Goal: Communication & Community: Answer question/provide support

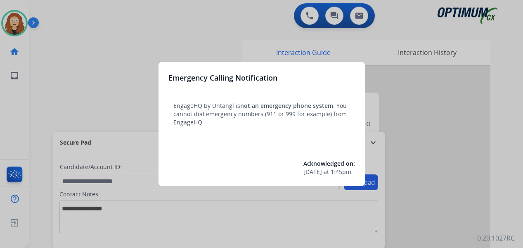
click at [101, 45] on div at bounding box center [261, 124] width 523 height 248
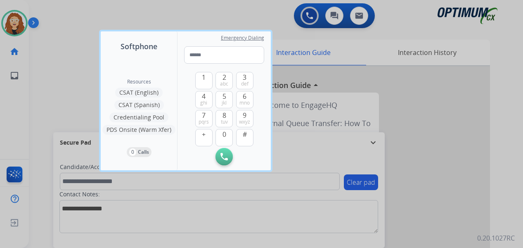
click at [73, 29] on div at bounding box center [261, 124] width 523 height 248
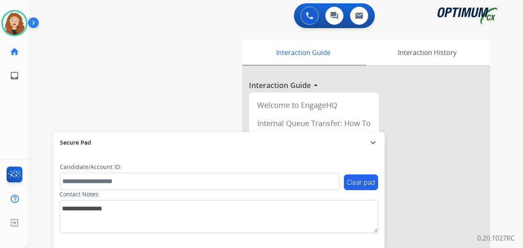
click at [38, 128] on div "swap_horiz Break voice bridge close_fullscreen Connect 3-Way Call merge_type Se…" at bounding box center [266, 202] width 474 height 344
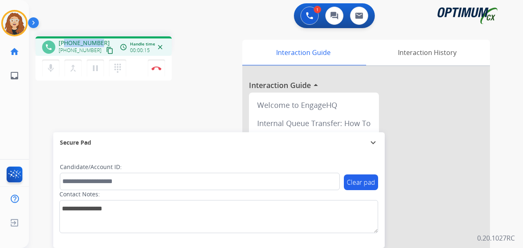
drag, startPoint x: 66, startPoint y: 42, endPoint x: 97, endPoint y: 40, distance: 31.5
click at [97, 40] on span "[PHONE_NUMBER]" at bounding box center [84, 43] width 51 height 8
copy span "7064573272"
click at [32, 138] on div "phone [PHONE_NUMBER] [PHONE_NUMBER] content_copy access_time Call metrics Queue…" at bounding box center [266, 202] width 474 height 344
click at [159, 69] on img at bounding box center [157, 68] width 10 height 4
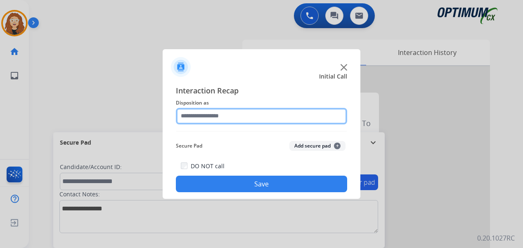
click at [221, 117] on input "text" at bounding box center [261, 116] width 171 height 17
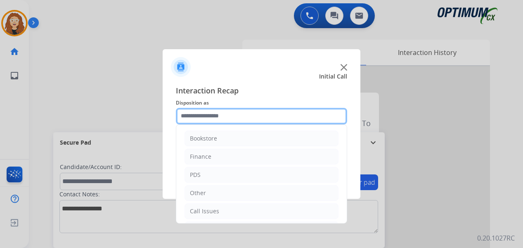
scroll to position [56, 0]
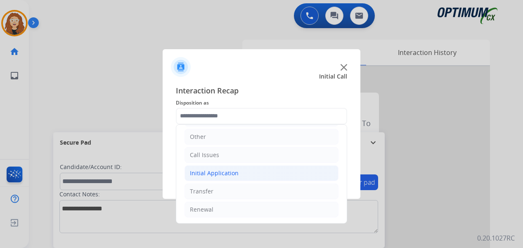
click at [270, 170] on li "Initial Application" at bounding box center [262, 173] width 154 height 16
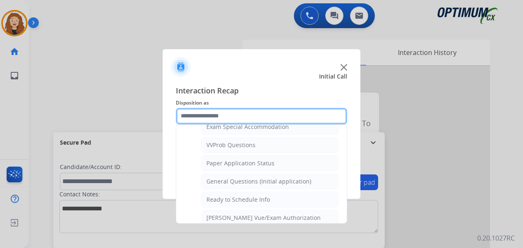
scroll to position [435, 0]
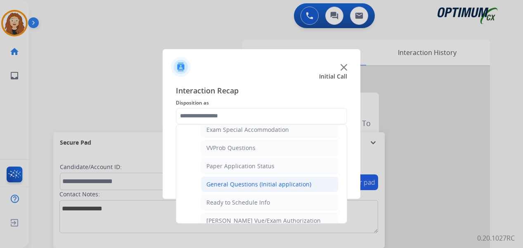
click at [294, 187] on div "General Questions (Initial application)" at bounding box center [258, 184] width 105 height 8
type input "**********"
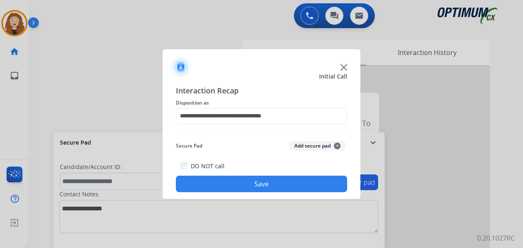
click at [294, 187] on button "Save" at bounding box center [261, 183] width 171 height 17
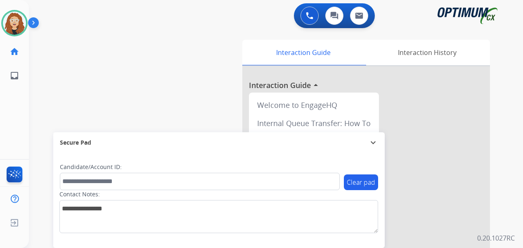
click at [43, 136] on div "swap_horiz Break voice bridge close_fullscreen Connect 3-Way Call merge_type Se…" at bounding box center [266, 202] width 474 height 344
click at [39, 131] on div "swap_horiz Break voice bridge close_fullscreen Connect 3-Way Call merge_type Se…" at bounding box center [266, 202] width 474 height 344
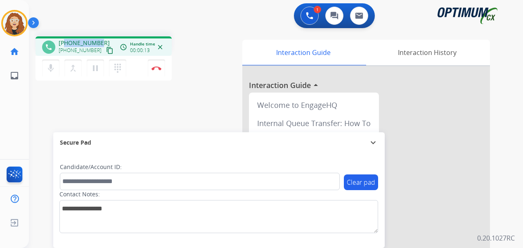
drag, startPoint x: 66, startPoint y: 42, endPoint x: 101, endPoint y: 39, distance: 35.2
click at [102, 41] on div "[PHONE_NUMBER] [PHONE_NUMBER] content_copy" at bounding box center [87, 47] width 56 height 17
copy span "7275049982"
click at [156, 72] on button "Disconnect" at bounding box center [156, 67] width 17 height 17
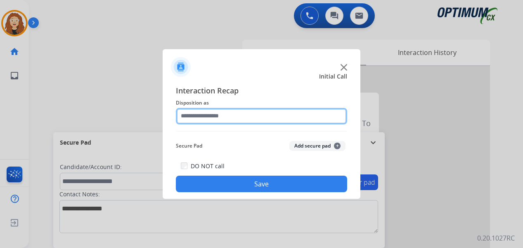
click at [214, 116] on input "text" at bounding box center [261, 116] width 171 height 17
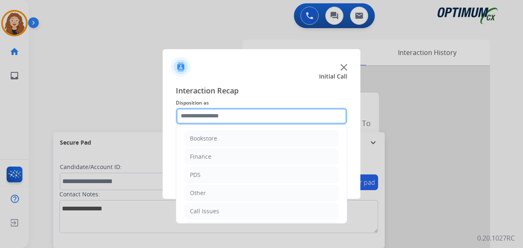
scroll to position [56, 0]
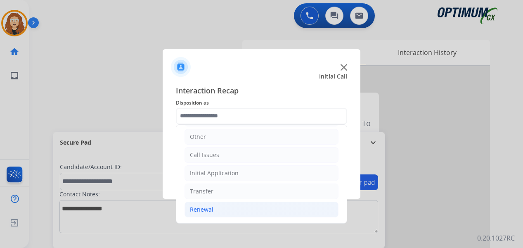
drag, startPoint x: 282, startPoint y: 211, endPoint x: 330, endPoint y: 174, distance: 60.4
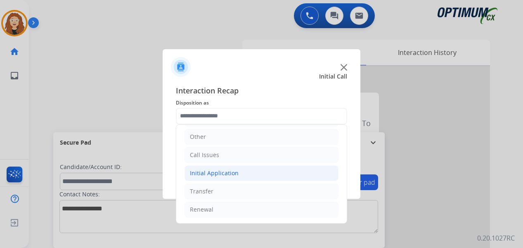
click at [283, 211] on li "Renewal" at bounding box center [262, 209] width 154 height 16
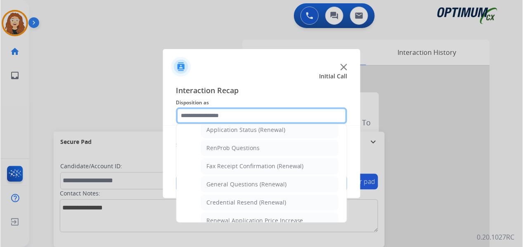
scroll to position [200, 0]
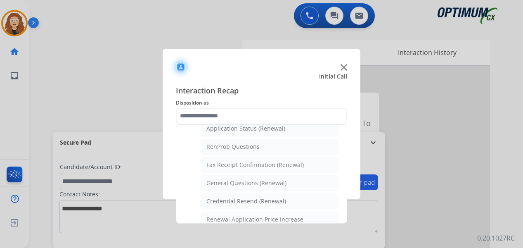
click at [289, 186] on li "General Questions (Renewal)" at bounding box center [269, 183] width 137 height 16
type input "**********"
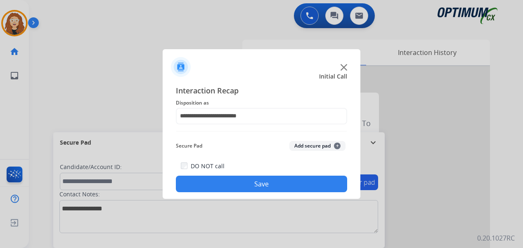
drag, startPoint x: 282, startPoint y: 185, endPoint x: 253, endPoint y: 155, distance: 41.8
click at [281, 185] on button "Save" at bounding box center [261, 183] width 171 height 17
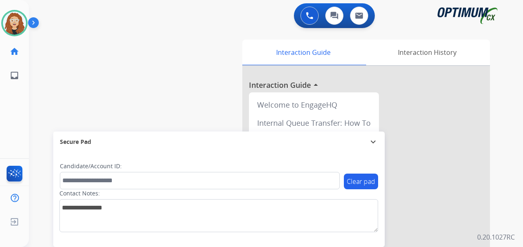
click at [41, 92] on div "swap_horiz Break voice bridge close_fullscreen Connect 3-Way Call merge_type Se…" at bounding box center [266, 202] width 474 height 344
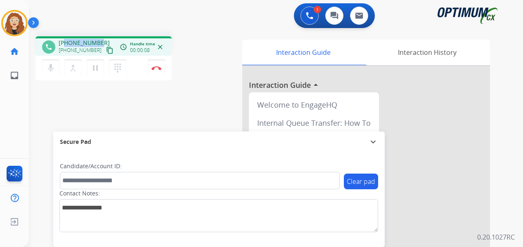
drag, startPoint x: 64, startPoint y: 43, endPoint x: 97, endPoint y: 42, distance: 32.6
click at [99, 41] on div "[PHONE_NUMBER] [PHONE_NUMBER] content_copy" at bounding box center [87, 47] width 56 height 17
copy span "2342815056"
click at [156, 70] on img at bounding box center [157, 68] width 10 height 4
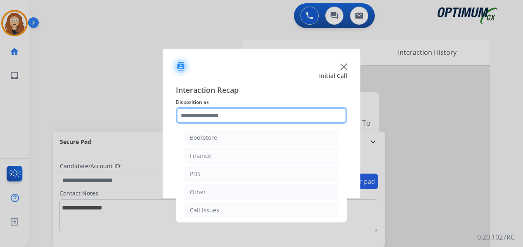
click at [224, 115] on input "text" at bounding box center [261, 115] width 171 height 17
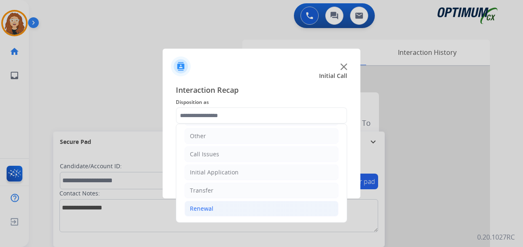
click at [221, 212] on li "Renewal" at bounding box center [262, 209] width 154 height 16
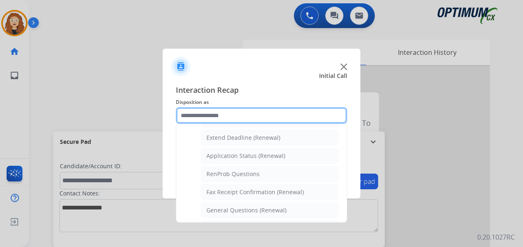
scroll to position [210, 0]
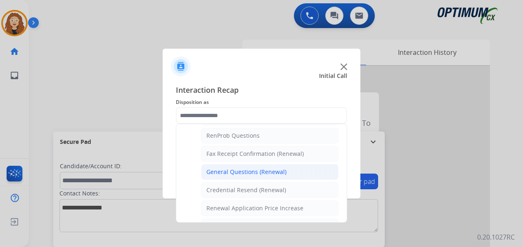
click at [263, 172] on div "General Questions (Renewal)" at bounding box center [246, 172] width 80 height 8
type input "**********"
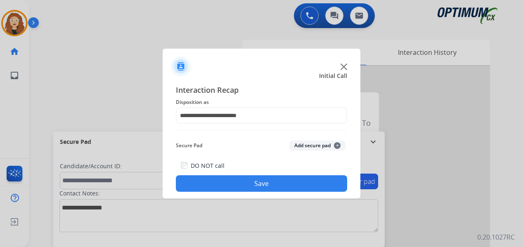
drag, startPoint x: 252, startPoint y: 184, endPoint x: 251, endPoint y: 168, distance: 15.3
click at [251, 181] on button "Save" at bounding box center [261, 183] width 171 height 17
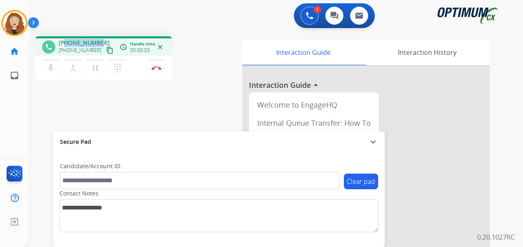
drag, startPoint x: 66, startPoint y: 42, endPoint x: 98, endPoint y: 38, distance: 32.1
click at [98, 38] on div "phone [PHONE_NUMBER] [PHONE_NUMBER] content_copy access_time Call metrics Queue…" at bounding box center [104, 45] width 136 height 19
copy span "6895292781"
click at [158, 68] on img at bounding box center [157, 68] width 10 height 4
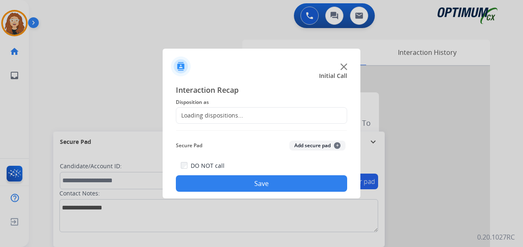
click at [208, 114] on div "Loading dispositions..." at bounding box center [209, 115] width 67 height 8
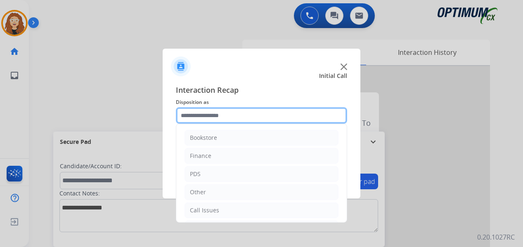
click at [216, 114] on input "text" at bounding box center [261, 115] width 171 height 17
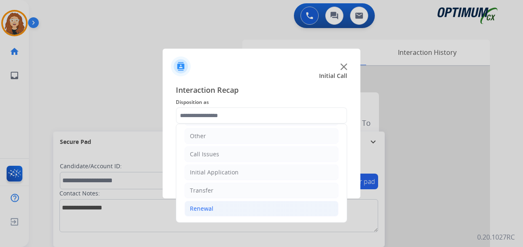
drag, startPoint x: 218, startPoint y: 207, endPoint x: 232, endPoint y: 212, distance: 14.9
click at [219, 207] on li "Renewal" at bounding box center [262, 209] width 154 height 16
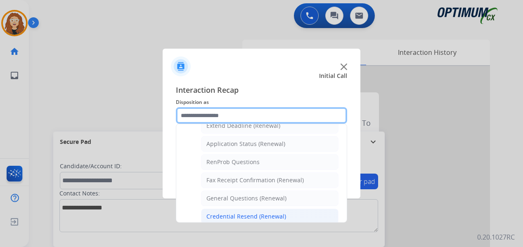
scroll to position [187, 0]
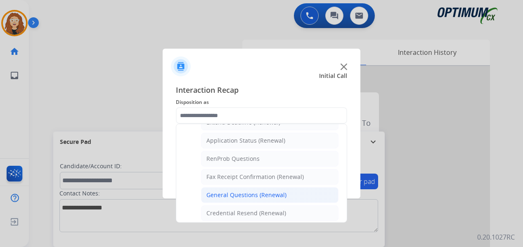
click at [238, 194] on div "General Questions (Renewal)" at bounding box center [246, 195] width 80 height 8
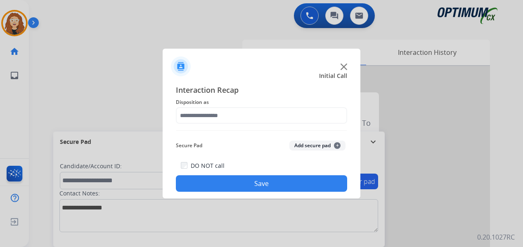
type input "**********"
click at [230, 185] on button "Save" at bounding box center [261, 183] width 171 height 17
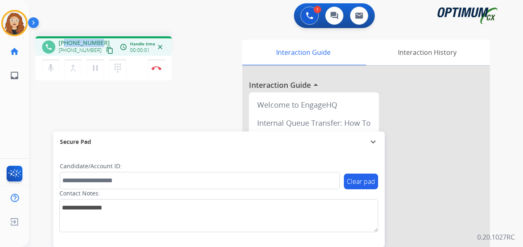
drag, startPoint x: 66, startPoint y: 43, endPoint x: 98, endPoint y: 38, distance: 33.1
click at [98, 38] on div "phone [PHONE_NUMBER] [PHONE_NUMBER] content_copy access_time Call metrics Queue…" at bounding box center [104, 45] width 136 height 19
copy span "2405504645"
click at [159, 71] on button "Disconnect" at bounding box center [156, 67] width 17 height 17
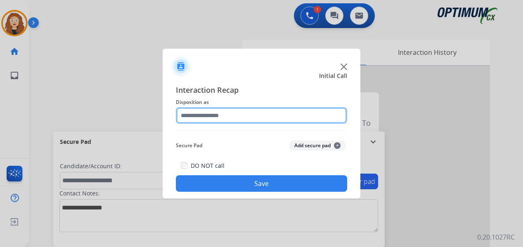
click at [216, 114] on input "text" at bounding box center [261, 115] width 171 height 17
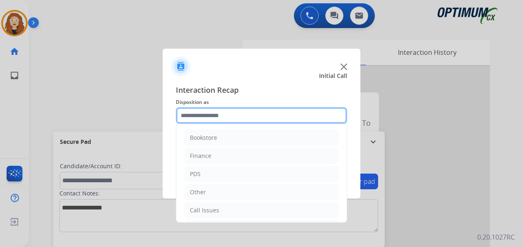
scroll to position [56, 0]
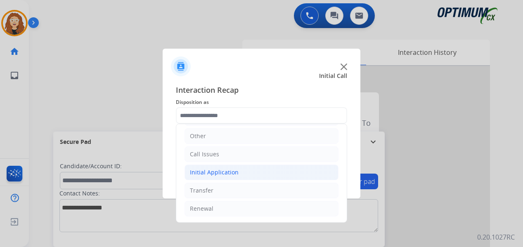
click at [237, 175] on li "Initial Application" at bounding box center [262, 173] width 154 height 16
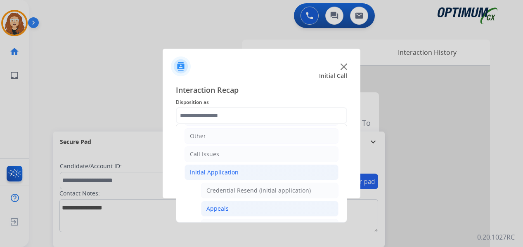
click at [233, 206] on li "Appeals" at bounding box center [269, 209] width 137 height 16
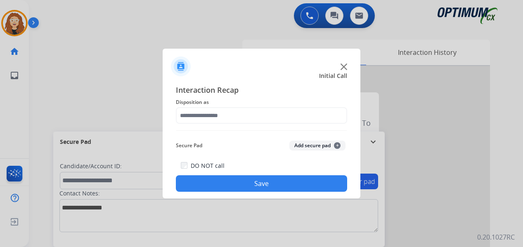
type input "*******"
click at [239, 182] on button "Save" at bounding box center [261, 183] width 171 height 17
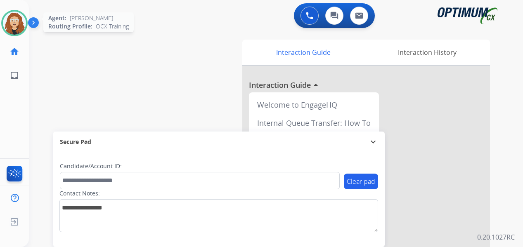
click at [5, 26] on img at bounding box center [14, 23] width 23 height 23
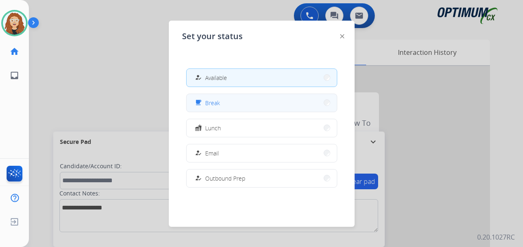
click at [244, 100] on button "free_breakfast Break" at bounding box center [262, 103] width 150 height 18
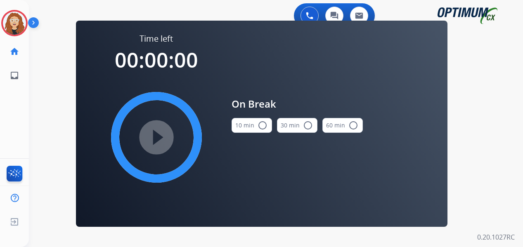
drag, startPoint x: 261, startPoint y: 126, endPoint x: 232, endPoint y: 131, distance: 29.3
click at [260, 126] on mat-icon "radio_button_unchecked" at bounding box center [263, 126] width 10 height 10
click at [153, 138] on mat-icon "play_circle_filled" at bounding box center [157, 138] width 10 height 10
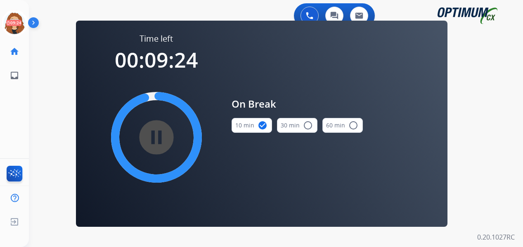
click at [34, 88] on div "0 Voice Interactions 0 Chat Interactions 0 Email Interactions swap_horiz Break …" at bounding box center [276, 123] width 494 height 247
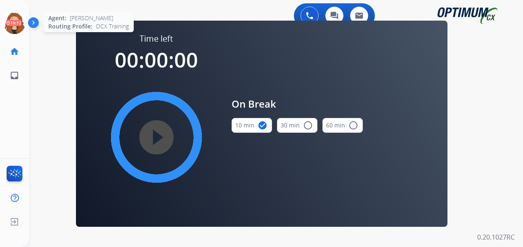
click at [14, 23] on icon at bounding box center [14, 23] width 27 height 27
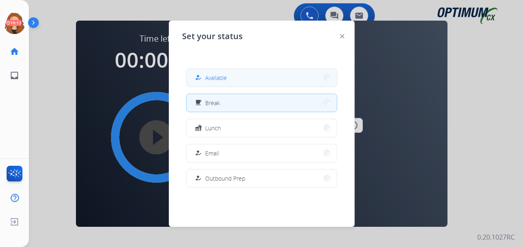
click at [237, 78] on button "how_to_reg Available" at bounding box center [262, 78] width 150 height 18
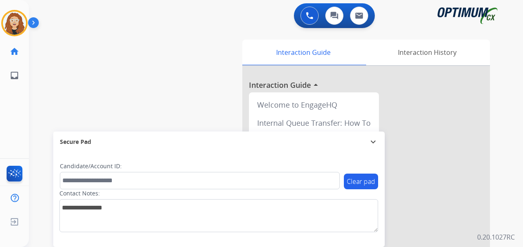
click at [34, 97] on div "swap_horiz Break voice bridge close_fullscreen Connect 3-Way Call merge_type Se…" at bounding box center [266, 202] width 474 height 344
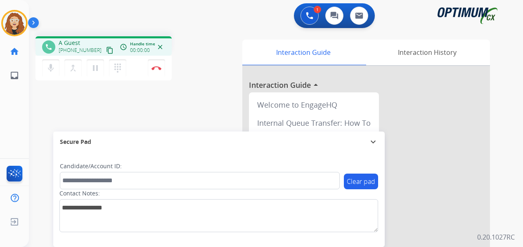
click at [40, 123] on div "phone A Guest [PHONE_NUMBER] content_copy access_time Call metrics Queue 00:08 …" at bounding box center [266, 202] width 474 height 344
drag, startPoint x: 67, startPoint y: 42, endPoint x: 73, endPoint y: 40, distance: 5.8
click at [73, 40] on span "[PHONE_NUMBER]" at bounding box center [84, 43] width 51 height 8
click at [75, 23] on div "1 Voice Interactions 0 Chat Interactions 0 Email Interactions" at bounding box center [271, 16] width 465 height 26
drag, startPoint x: 66, startPoint y: 42, endPoint x: 101, endPoint y: 41, distance: 34.3
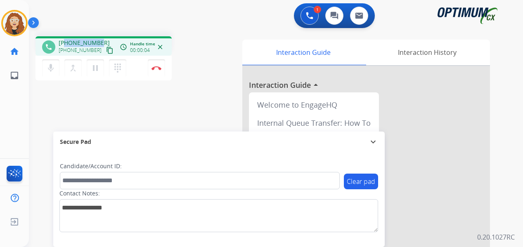
click at [101, 41] on div "[PHONE_NUMBER] [PHONE_NUMBER] content_copy" at bounding box center [87, 47] width 56 height 17
copy span "7032569400"
click at [161, 71] on button "Disconnect" at bounding box center [156, 67] width 17 height 17
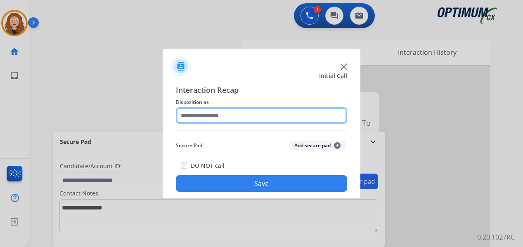
click at [204, 116] on input "text" at bounding box center [261, 115] width 171 height 17
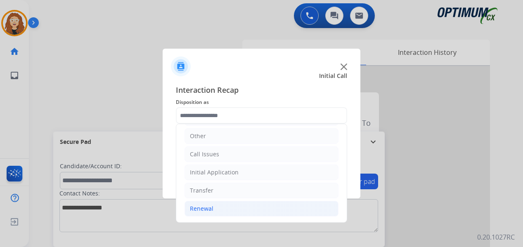
drag, startPoint x: 210, startPoint y: 214, endPoint x: 279, endPoint y: 205, distance: 70.0
click at [211, 214] on li "Renewal" at bounding box center [262, 209] width 154 height 16
click at [347, 148] on div "Interaction Recap Disposition as Bookstore Finance PDS Other Call Issues Initia…" at bounding box center [262, 138] width 198 height 121
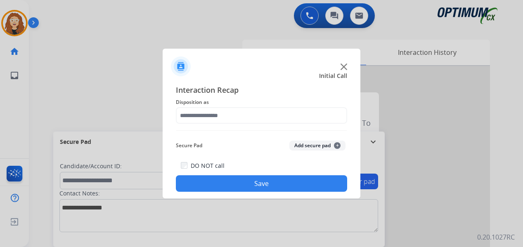
drag, startPoint x: 277, startPoint y: 67, endPoint x: 276, endPoint y: 94, distance: 27.3
click at [277, 67] on div at bounding box center [262, 63] width 198 height 29
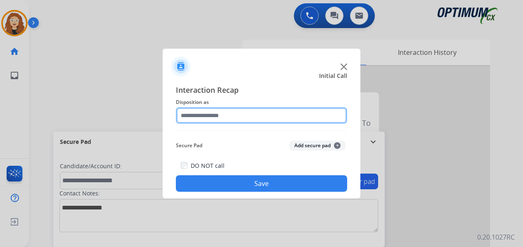
click at [219, 116] on input "text" at bounding box center [261, 115] width 171 height 17
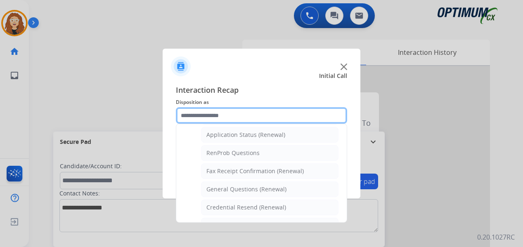
scroll to position [201, 0]
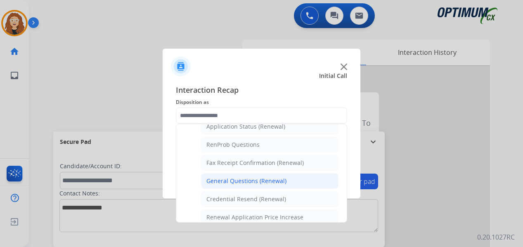
click at [283, 185] on div "General Questions (Renewal)" at bounding box center [246, 181] width 80 height 8
type input "**********"
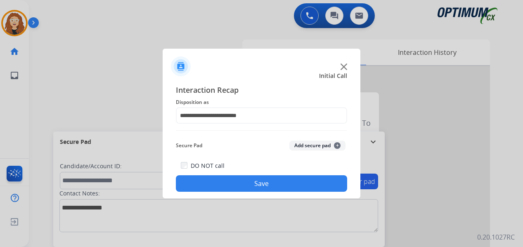
click at [283, 185] on button "Save" at bounding box center [261, 183] width 171 height 17
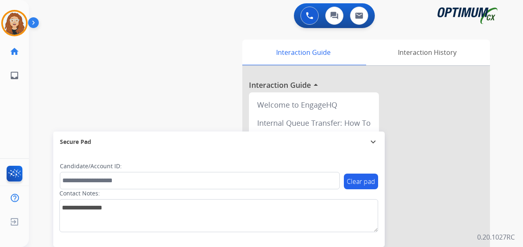
click at [37, 101] on div "swap_horiz Break voice bridge close_fullscreen Connect 3-Way Call merge_type Se…" at bounding box center [266, 202] width 474 height 344
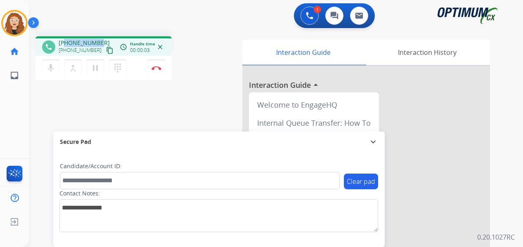
drag, startPoint x: 65, startPoint y: 42, endPoint x: 101, endPoint y: 38, distance: 35.7
click at [101, 38] on div "phone [PHONE_NUMBER] [PHONE_NUMBER] content_copy access_time Call metrics Queue…" at bounding box center [104, 45] width 136 height 19
copy span "6122593016"
click at [158, 66] on img at bounding box center [157, 68] width 10 height 4
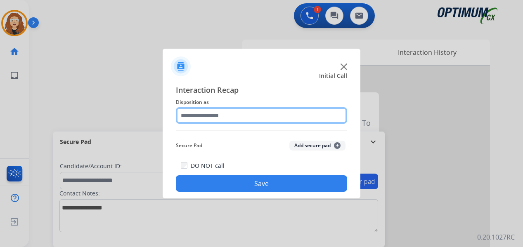
click at [228, 114] on input "text" at bounding box center [261, 115] width 171 height 17
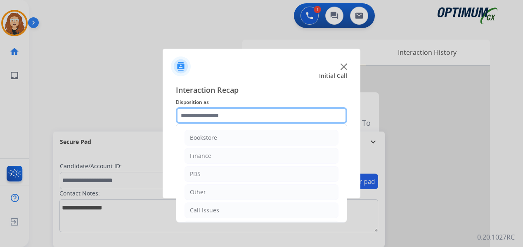
scroll to position [56, 0]
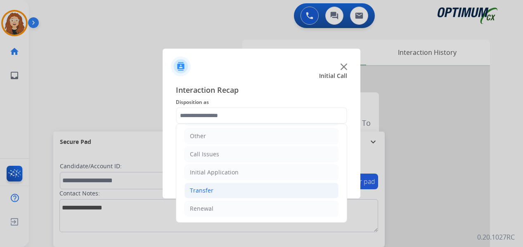
drag, startPoint x: 211, startPoint y: 215, endPoint x: 307, endPoint y: 194, distance: 98.5
click at [212, 215] on li "Renewal" at bounding box center [262, 209] width 154 height 16
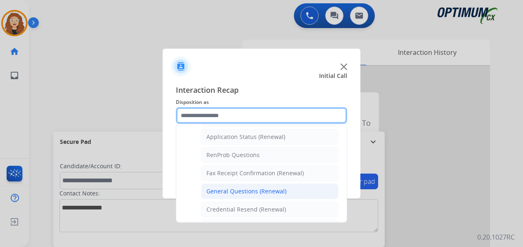
scroll to position [194, 0]
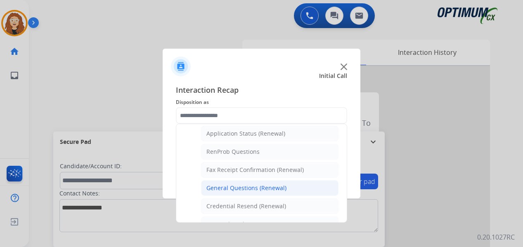
click at [295, 189] on li "General Questions (Renewal)" at bounding box center [269, 188] width 137 height 16
type input "**********"
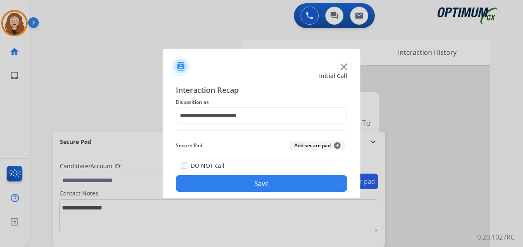
click at [289, 187] on button "Save" at bounding box center [261, 183] width 171 height 17
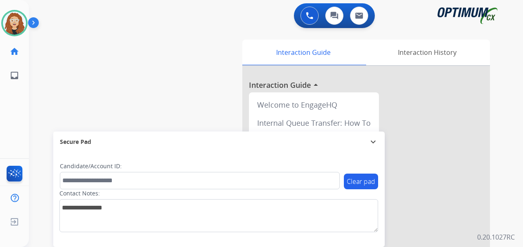
click at [43, 100] on div "swap_horiz Break voice bridge close_fullscreen Connect 3-Way Call merge_type Se…" at bounding box center [266, 202] width 474 height 344
click at [507, 167] on div "0 Voice Interactions 0 Chat Interactions 0 Email Interactions swap_horiz Break …" at bounding box center [276, 123] width 494 height 247
click at [508, 131] on div "0 Voice Interactions 0 Chat Interactions 0 Email Interactions swap_horiz Break …" at bounding box center [276, 123] width 494 height 247
click at [44, 139] on div "swap_horiz Break voice bridge close_fullscreen Connect 3-Way Call merge_type Se…" at bounding box center [266, 202] width 474 height 344
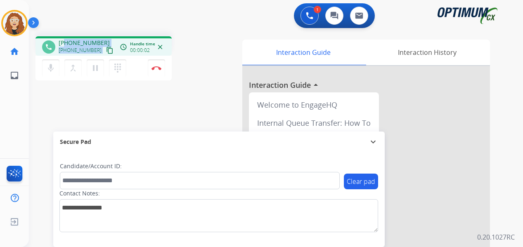
drag, startPoint x: 66, startPoint y: 42, endPoint x: 103, endPoint y: 43, distance: 36.8
click at [103, 43] on div "[PHONE_NUMBER] [PHONE_NUMBER] content_copy" at bounding box center [87, 47] width 56 height 17
drag, startPoint x: 96, startPoint y: 22, endPoint x: 91, endPoint y: 27, distance: 6.4
click at [99, 21] on div "1 Voice Interactions 0 Chat Interactions 0 Email Interactions" at bounding box center [271, 16] width 465 height 26
drag, startPoint x: 66, startPoint y: 42, endPoint x: 98, endPoint y: 39, distance: 32.0
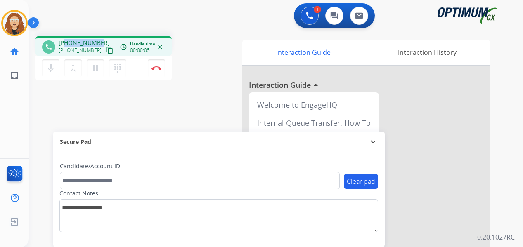
click at [102, 38] on div "phone [PHONE_NUMBER] [PHONE_NUMBER] content_copy access_time Call metrics Queue…" at bounding box center [104, 45] width 136 height 19
copy span "7209601507"
click at [160, 68] on img at bounding box center [157, 68] width 10 height 4
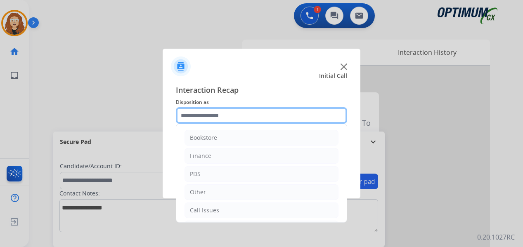
drag, startPoint x: 218, startPoint y: 116, endPoint x: 244, endPoint y: 125, distance: 27.3
click at [218, 115] on input "text" at bounding box center [261, 115] width 171 height 17
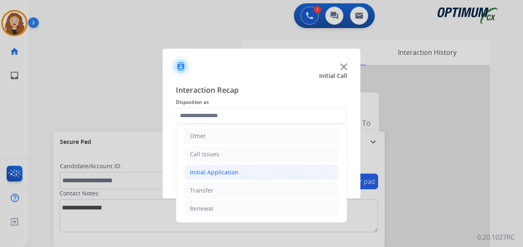
click at [252, 173] on li "Initial Application" at bounding box center [262, 173] width 154 height 16
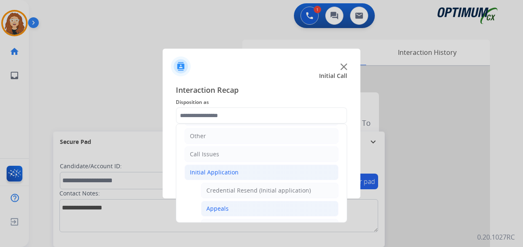
click at [252, 202] on li "Appeals" at bounding box center [269, 209] width 137 height 16
type input "*******"
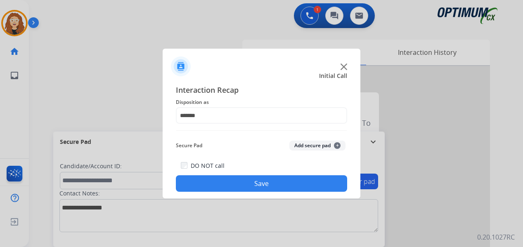
drag, startPoint x: 282, startPoint y: 185, endPoint x: 180, endPoint y: 56, distance: 164.9
click at [282, 185] on button "Save" at bounding box center [261, 183] width 171 height 17
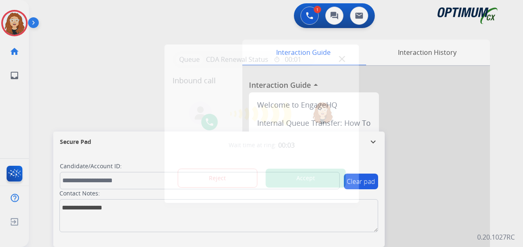
click at [42, 116] on div at bounding box center [261, 123] width 523 height 247
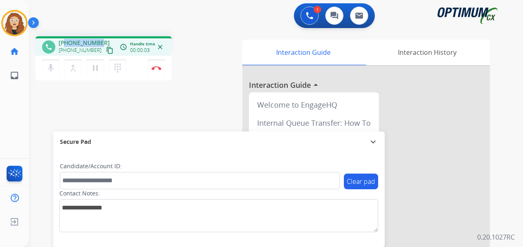
drag, startPoint x: 66, startPoint y: 43, endPoint x: 100, endPoint y: 40, distance: 34.4
click at [100, 40] on div "[PHONE_NUMBER] [PHONE_NUMBER] content_copy" at bounding box center [87, 47] width 56 height 17
copy span "2039429487"
click at [157, 69] on img at bounding box center [157, 68] width 10 height 4
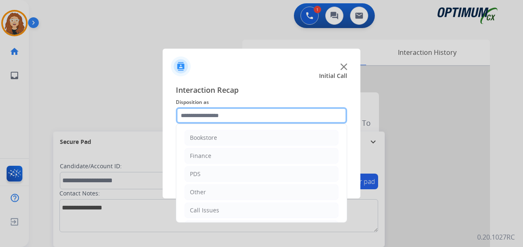
click at [216, 113] on input "text" at bounding box center [261, 115] width 171 height 17
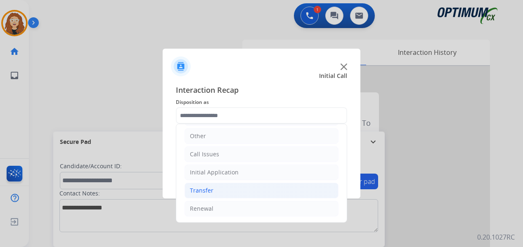
drag, startPoint x: 235, startPoint y: 207, endPoint x: 321, endPoint y: 189, distance: 88.2
click at [237, 207] on li "Renewal" at bounding box center [262, 209] width 154 height 16
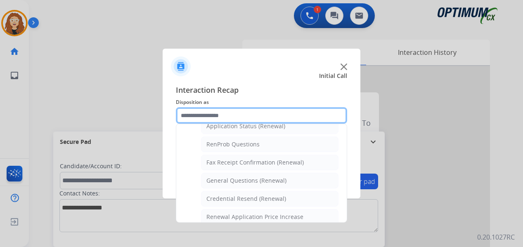
scroll to position [205, 0]
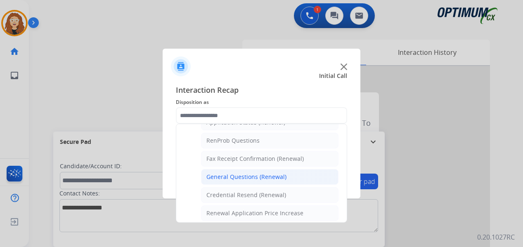
click at [277, 176] on div "General Questions (Renewal)" at bounding box center [246, 177] width 80 height 8
type input "**********"
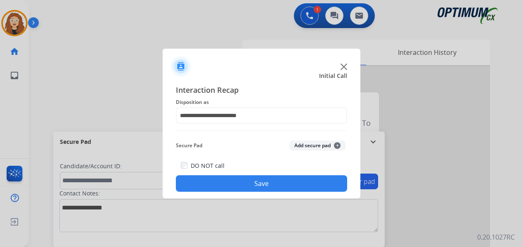
click at [268, 180] on button "Save" at bounding box center [261, 183] width 171 height 17
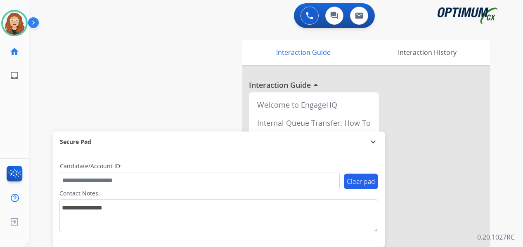
click at [35, 69] on div "swap_horiz Break voice bridge close_fullscreen Connect 3-Way Call merge_type Se…" at bounding box center [266, 202] width 474 height 344
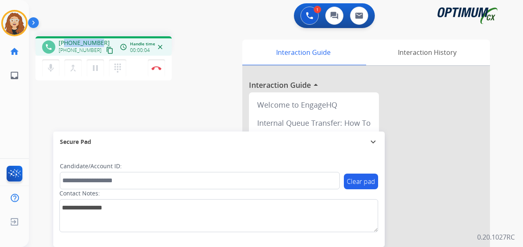
drag, startPoint x: 65, startPoint y: 42, endPoint x: 100, endPoint y: 34, distance: 35.9
click at [100, 34] on div "phone [PHONE_NUMBER] [PHONE_NUMBER] content_copy access_time Call metrics Queue…" at bounding box center [266, 202] width 474 height 344
copy span "3012706824"
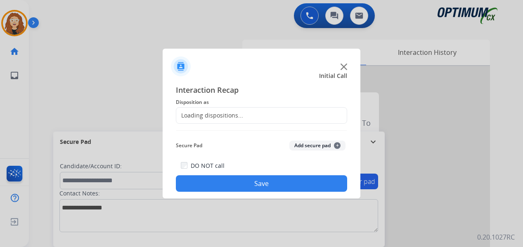
click at [158, 66] on div at bounding box center [261, 123] width 523 height 247
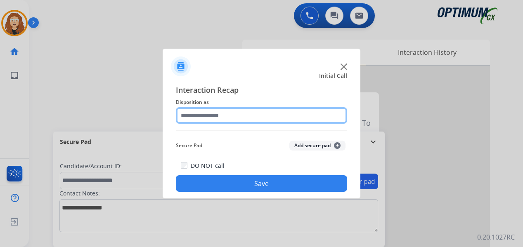
click at [218, 113] on input "text" at bounding box center [261, 115] width 171 height 17
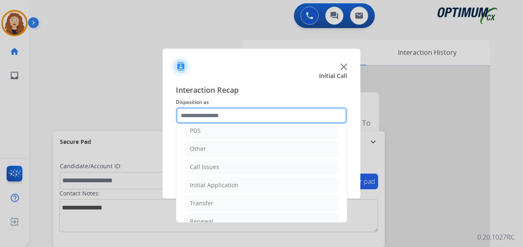
scroll to position [56, 0]
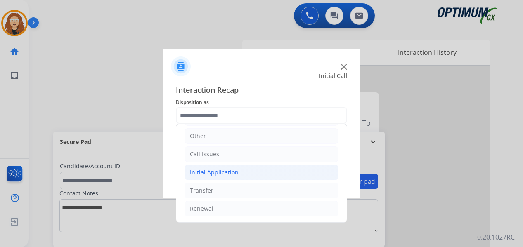
click at [216, 174] on div "Initial Application" at bounding box center [214, 172] width 49 height 8
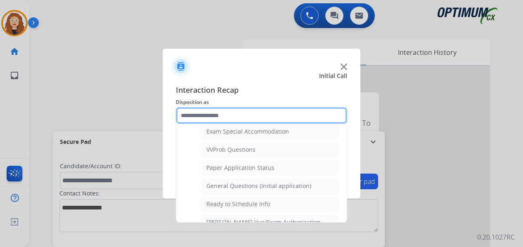
scroll to position [433, 0]
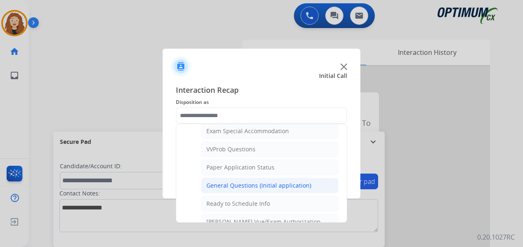
click at [287, 187] on div "General Questions (Initial application)" at bounding box center [258, 186] width 105 height 8
type input "**********"
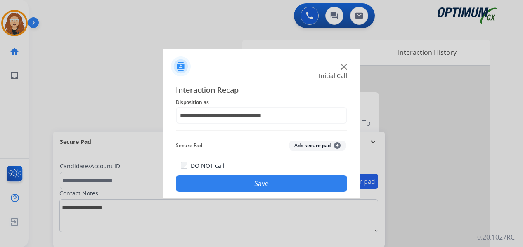
click at [284, 187] on button "Save" at bounding box center [261, 183] width 171 height 17
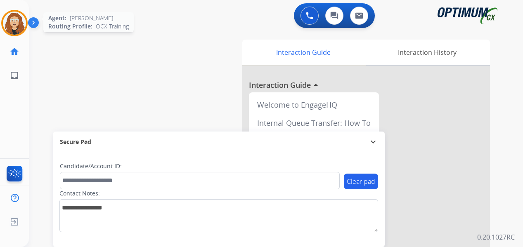
click at [11, 28] on img at bounding box center [14, 23] width 23 height 23
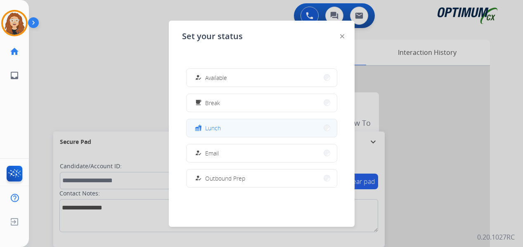
click at [258, 126] on button "fastfood Lunch" at bounding box center [262, 128] width 150 height 18
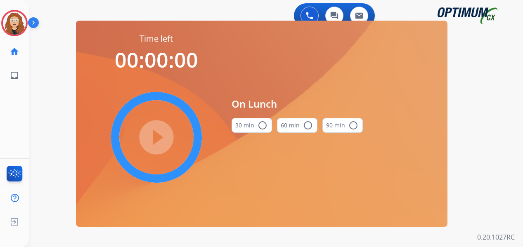
click at [262, 130] on mat-icon "radio_button_unchecked" at bounding box center [263, 126] width 10 height 10
click at [161, 142] on mat-icon "play_circle_filled" at bounding box center [157, 138] width 10 height 10
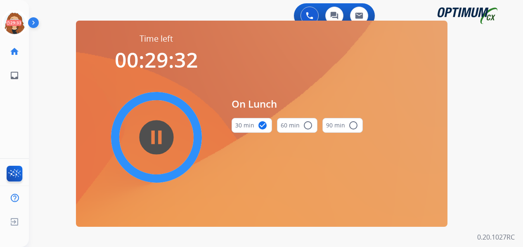
click at [47, 129] on div "0 Voice Interactions 0 Chat Interactions 0 Email Interactions swap_horiz Break …" at bounding box center [276, 123] width 494 height 247
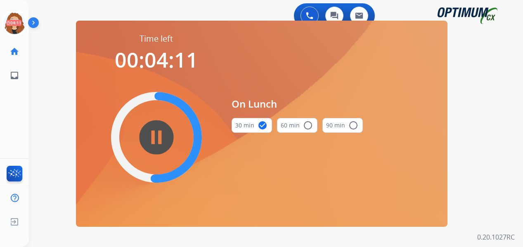
click at [47, 63] on div "swap_horiz Break voice bridge close_fullscreen Connect 3-Way Call merge_type Se…" at bounding box center [266, 50] width 474 height 40
click at [34, 89] on div "0 Voice Interactions 0 Chat Interactions 0 Email Interactions swap_horiz Break …" at bounding box center [276, 123] width 494 height 247
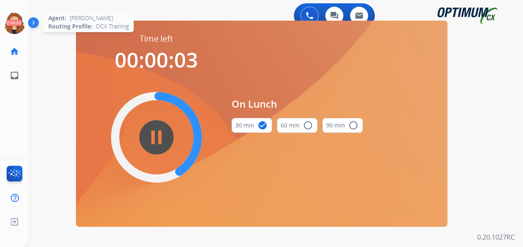
click at [17, 21] on icon at bounding box center [14, 23] width 27 height 27
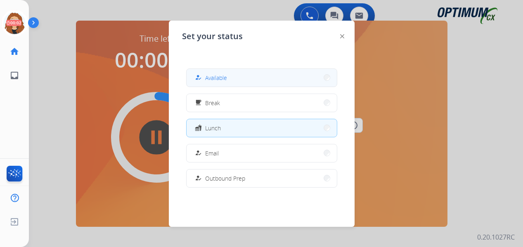
click at [259, 78] on button "how_to_reg Available" at bounding box center [262, 78] width 150 height 18
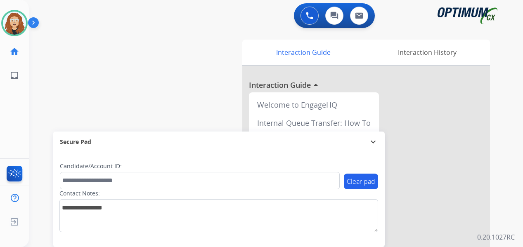
click at [35, 84] on div "swap_horiz Break voice bridge close_fullscreen Connect 3-Way Call merge_type Se…" at bounding box center [266, 202] width 474 height 344
click at [39, 99] on div "swap_horiz Break voice bridge close_fullscreen Connect 3-Way Call merge_type Se…" at bounding box center [266, 202] width 474 height 344
click at [35, 137] on div "swap_horiz Break voice bridge close_fullscreen Connect 3-Way Call merge_type Se…" at bounding box center [266, 202] width 474 height 344
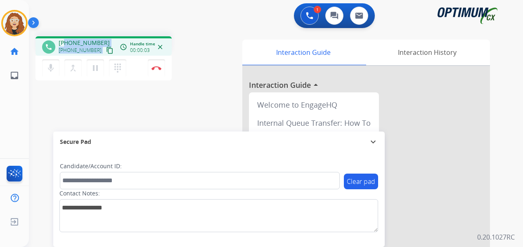
drag, startPoint x: 65, startPoint y: 41, endPoint x: 104, endPoint y: 38, distance: 39.0
click at [104, 39] on div "[PHONE_NUMBER] [PHONE_NUMBER] content_copy" at bounding box center [87, 47] width 56 height 17
click at [160, 69] on img at bounding box center [157, 68] width 10 height 4
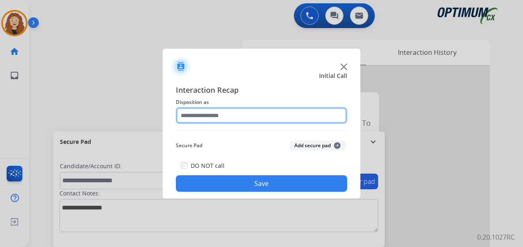
click at [212, 118] on input "text" at bounding box center [261, 115] width 171 height 17
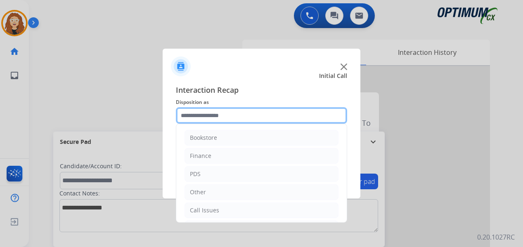
scroll to position [56, 0]
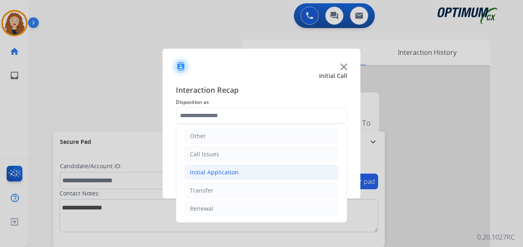
click at [237, 173] on li "Initial Application" at bounding box center [262, 173] width 154 height 16
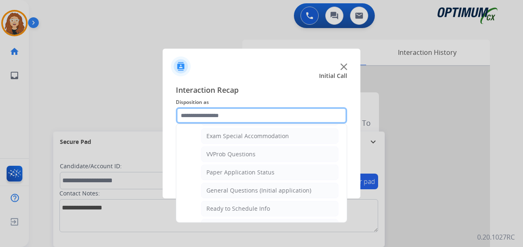
scroll to position [443, 0]
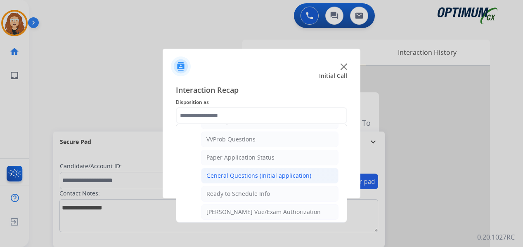
click at [275, 180] on li "General Questions (Initial application)" at bounding box center [269, 176] width 137 height 16
type input "**********"
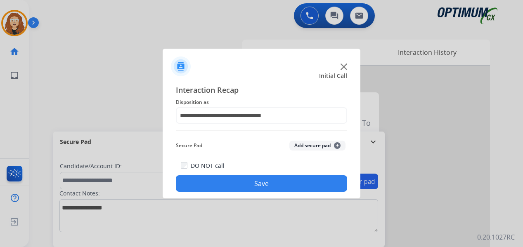
click at [272, 181] on button "Save" at bounding box center [261, 183] width 171 height 17
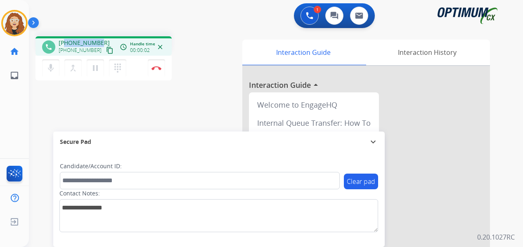
drag, startPoint x: 65, startPoint y: 41, endPoint x: 102, endPoint y: 40, distance: 37.2
click at [102, 41] on div "[PHONE_NUMBER] [PHONE_NUMBER] content_copy" at bounding box center [87, 47] width 56 height 17
click at [157, 64] on button "Disconnect" at bounding box center [156, 67] width 17 height 17
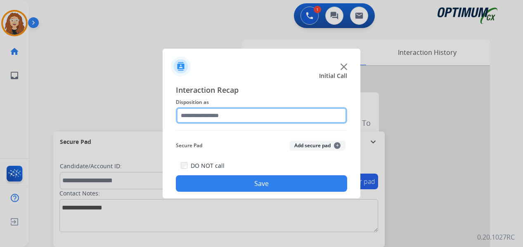
click at [204, 115] on input "text" at bounding box center [261, 115] width 171 height 17
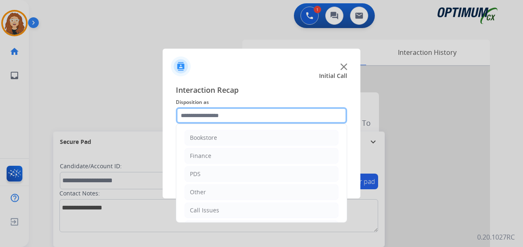
scroll to position [56, 0]
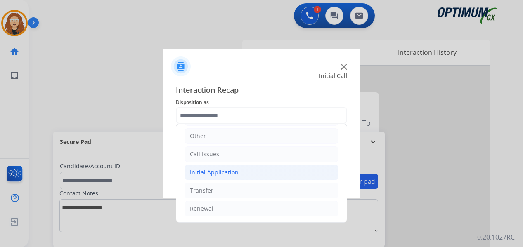
click at [229, 171] on div "Initial Application" at bounding box center [214, 172] width 49 height 8
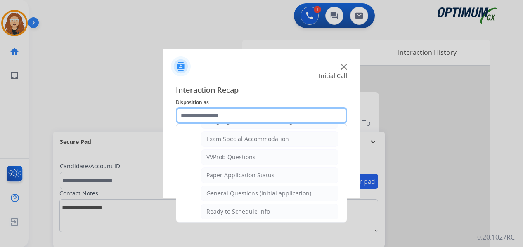
scroll to position [435, 0]
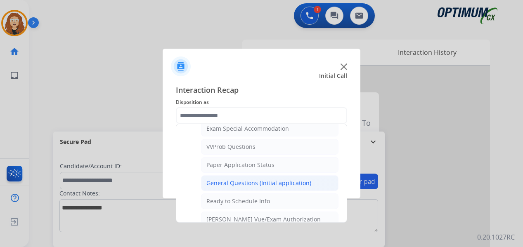
click at [301, 182] on div "General Questions (Initial application)" at bounding box center [258, 183] width 105 height 8
type input "**********"
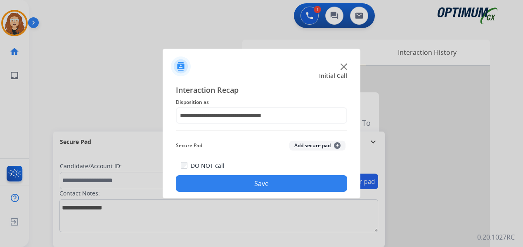
click at [299, 182] on button "Save" at bounding box center [261, 183] width 171 height 17
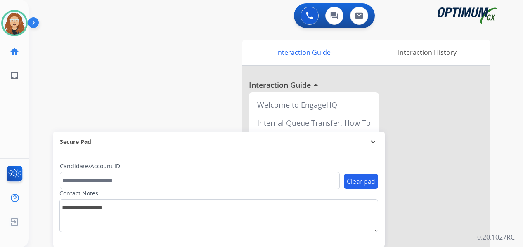
click at [187, 64] on div "swap_horiz Break voice bridge close_fullscreen Connect 3-Way Call merge_type Se…" at bounding box center [266, 202] width 474 height 344
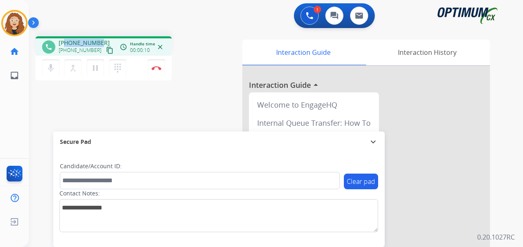
drag, startPoint x: 66, startPoint y: 42, endPoint x: 100, endPoint y: 37, distance: 33.9
click at [100, 38] on div "phone [PHONE_NUMBER] [PHONE_NUMBER] content_copy access_time Call metrics Queue…" at bounding box center [104, 45] width 136 height 19
click at [156, 71] on button "Disconnect" at bounding box center [156, 67] width 17 height 17
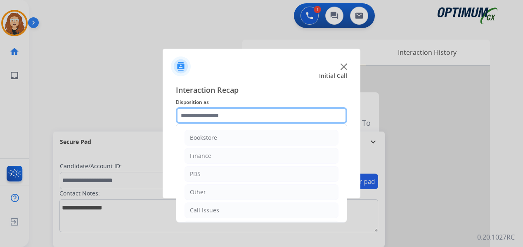
click at [202, 118] on input "text" at bounding box center [261, 115] width 171 height 17
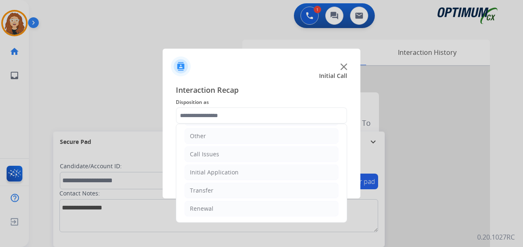
click at [292, 220] on ul "Bookstore Finance PDS Other Call Issues Initial Application Transfer Renewal" at bounding box center [261, 145] width 171 height 154
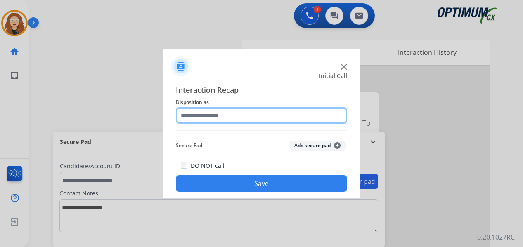
click at [242, 115] on input "text" at bounding box center [261, 115] width 171 height 17
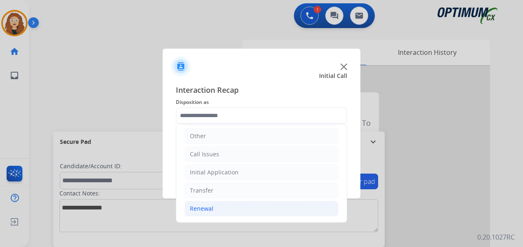
click at [296, 203] on li "Renewal" at bounding box center [262, 209] width 154 height 16
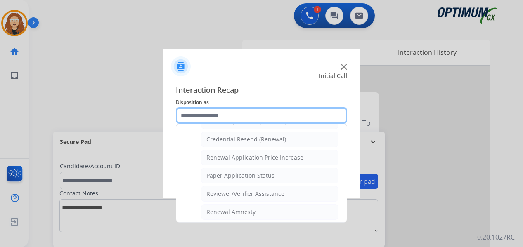
scroll to position [263, 0]
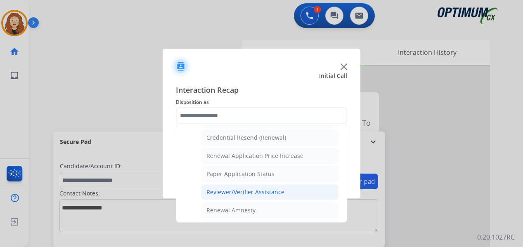
click at [294, 195] on li "Reviewer/Verifier Assistance" at bounding box center [269, 193] width 137 height 16
type input "**********"
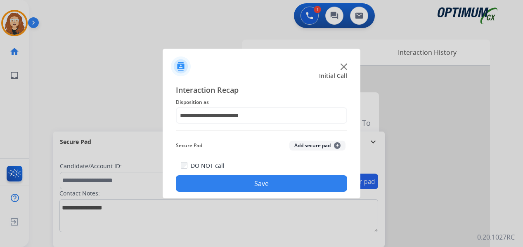
drag, startPoint x: 280, startPoint y: 182, endPoint x: 201, endPoint y: 34, distance: 167.4
click at [280, 181] on button "Save" at bounding box center [261, 183] width 171 height 17
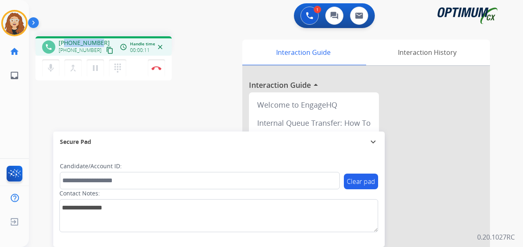
drag, startPoint x: 65, startPoint y: 42, endPoint x: 100, endPoint y: 41, distance: 35.1
click at [100, 41] on div "[PHONE_NUMBER] [PHONE_NUMBER] content_copy" at bounding box center [87, 47] width 56 height 17
click at [158, 66] on img at bounding box center [157, 68] width 10 height 4
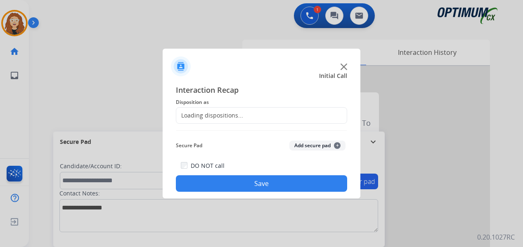
click at [216, 115] on div "Loading dispositions..." at bounding box center [209, 115] width 67 height 8
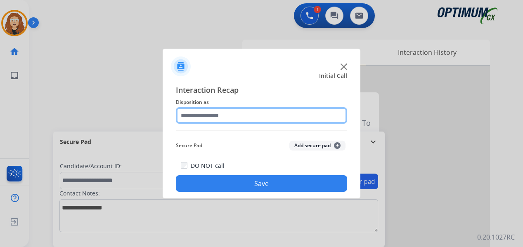
click at [223, 116] on input "text" at bounding box center [261, 115] width 171 height 17
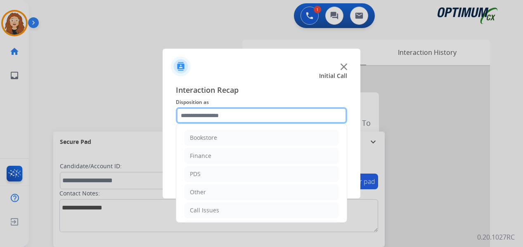
scroll to position [56, 0]
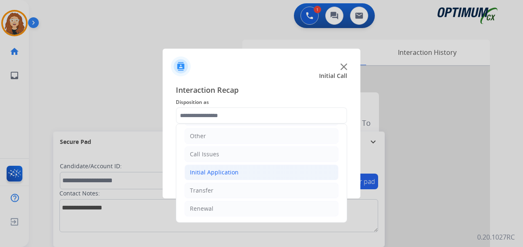
click at [228, 176] on div "Initial Application" at bounding box center [214, 172] width 49 height 8
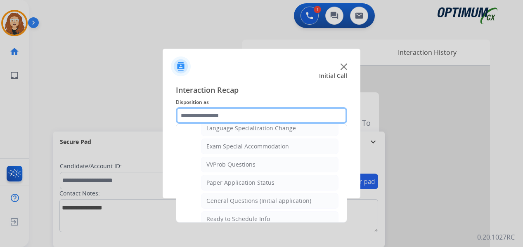
scroll to position [430, 0]
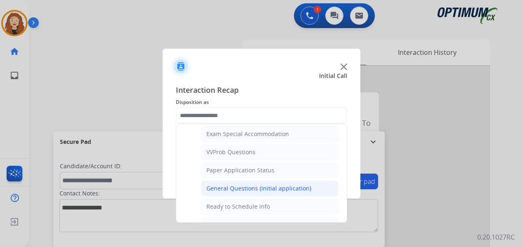
click at [296, 190] on div "General Questions (Initial application)" at bounding box center [258, 189] width 105 height 8
type input "**********"
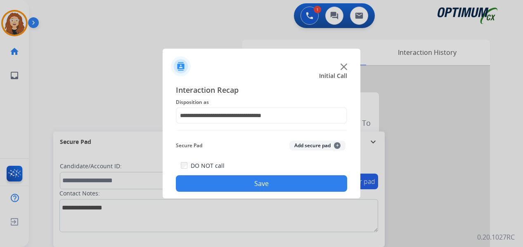
click at [295, 190] on button "Save" at bounding box center [261, 183] width 171 height 17
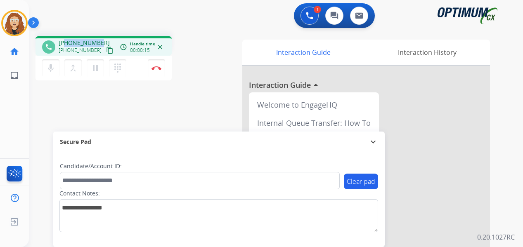
drag, startPoint x: 65, startPoint y: 42, endPoint x: 100, endPoint y: 38, distance: 34.9
click at [100, 38] on div "phone [PHONE_NUMBER] [PHONE_NUMBER] content_copy access_time Call metrics Queue…" at bounding box center [104, 45] width 136 height 19
click at [155, 68] on img at bounding box center [157, 68] width 10 height 4
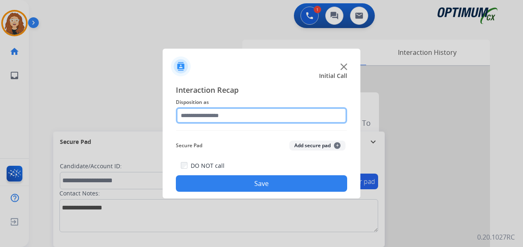
click at [204, 114] on input "text" at bounding box center [261, 115] width 171 height 17
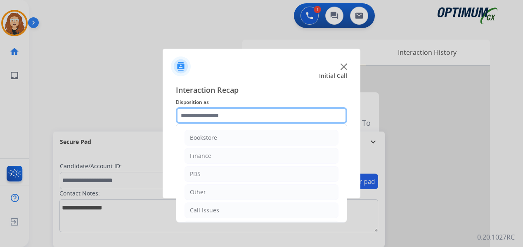
scroll to position [56, 0]
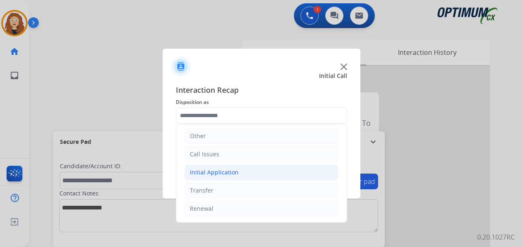
click at [242, 174] on li "Initial Application" at bounding box center [262, 173] width 154 height 16
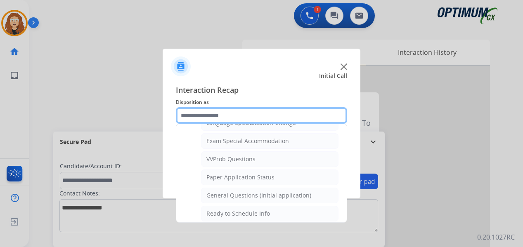
scroll to position [430, 0]
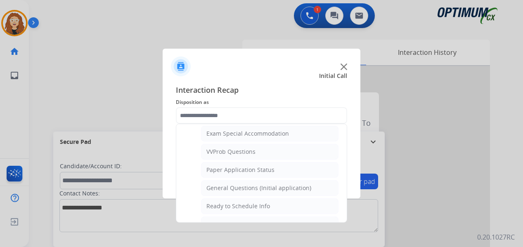
click at [282, 189] on div "General Questions (Initial application)" at bounding box center [258, 188] width 105 height 8
type input "**********"
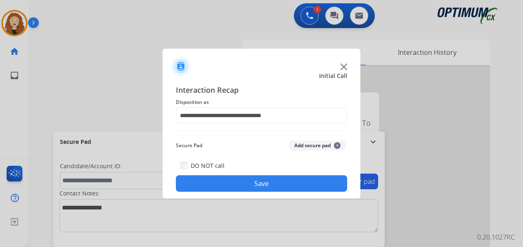
click at [282, 189] on button "Save" at bounding box center [261, 183] width 171 height 17
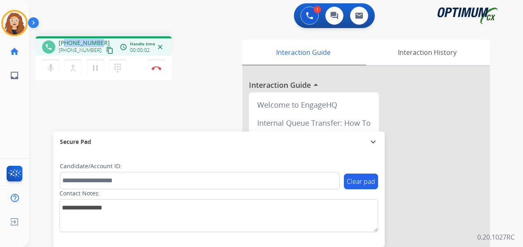
drag, startPoint x: 66, startPoint y: 40, endPoint x: 100, endPoint y: 38, distance: 34.3
click at [100, 38] on div "phone [PHONE_NUMBER] [PHONE_NUMBER] content_copy access_time Call metrics Queue…" at bounding box center [104, 45] width 136 height 19
click at [159, 72] on button "Disconnect" at bounding box center [156, 67] width 17 height 17
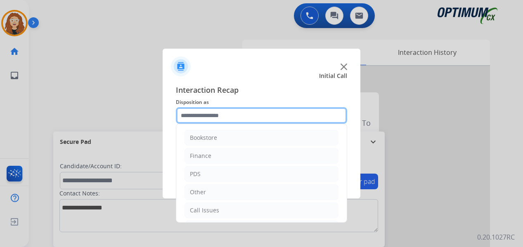
click at [209, 113] on input "text" at bounding box center [261, 115] width 171 height 17
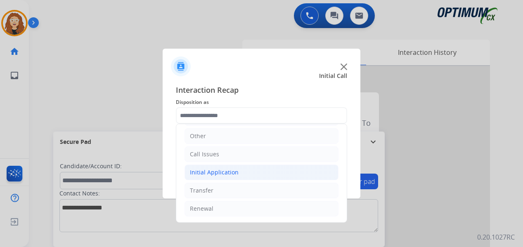
click at [254, 174] on li "Initial Application" at bounding box center [262, 173] width 154 height 16
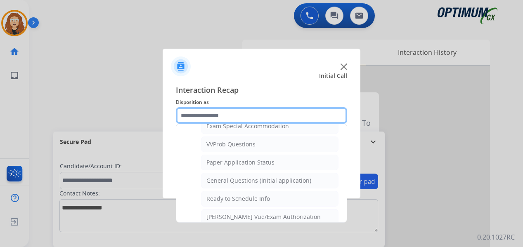
scroll to position [445, 0]
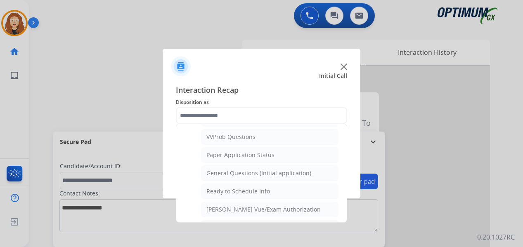
click at [288, 172] on div "General Questions (Initial application)" at bounding box center [258, 173] width 105 height 8
type input "**********"
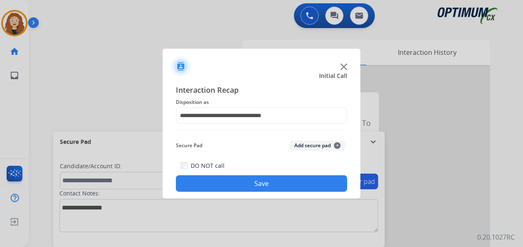
drag, startPoint x: 284, startPoint y: 181, endPoint x: 281, endPoint y: 174, distance: 7.2
click at [283, 179] on button "Save" at bounding box center [261, 183] width 171 height 17
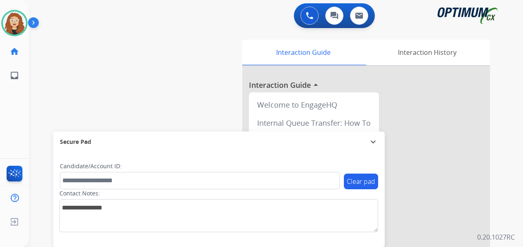
click at [168, 76] on div "swap_horiz Break voice bridge close_fullscreen Connect 3-Way Call merge_type Se…" at bounding box center [266, 202] width 474 height 344
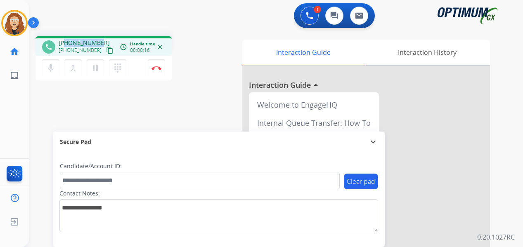
drag, startPoint x: 66, startPoint y: 40, endPoint x: 95, endPoint y: 43, distance: 29.4
click at [99, 40] on div "[PHONE_NUMBER] [PHONE_NUMBER] content_copy" at bounding box center [87, 47] width 56 height 17
drag, startPoint x: 93, startPoint y: 45, endPoint x: 155, endPoint y: 19, distance: 66.8
click at [155, 19] on div "1 Voice Interactions 0 Chat Interactions 0 Email Interactions" at bounding box center [271, 16] width 465 height 26
drag, startPoint x: 66, startPoint y: 43, endPoint x: 103, endPoint y: 37, distance: 37.6
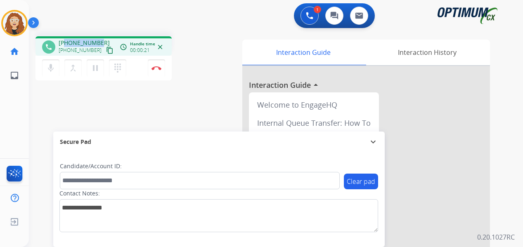
click at [103, 37] on div "phone [PHONE_NUMBER] [PHONE_NUMBER] content_copy access_time Call metrics Queue…" at bounding box center [104, 45] width 136 height 19
click at [156, 67] on img at bounding box center [157, 68] width 10 height 4
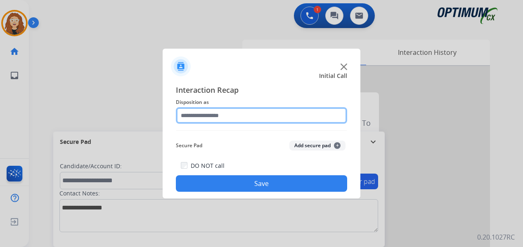
drag, startPoint x: 200, startPoint y: 116, endPoint x: 204, endPoint y: 114, distance: 4.8
click at [201, 116] on input "text" at bounding box center [261, 115] width 171 height 17
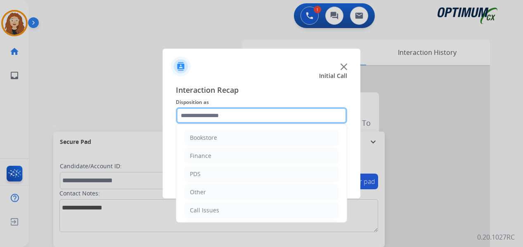
scroll to position [56, 0]
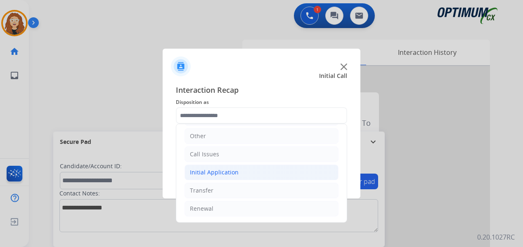
click at [201, 173] on div "Initial Application" at bounding box center [214, 172] width 49 height 8
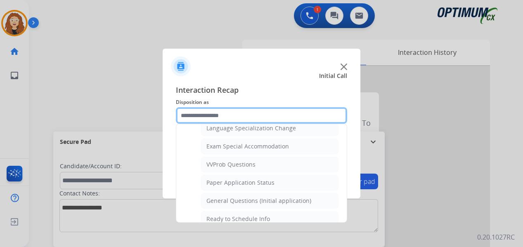
scroll to position [445, 0]
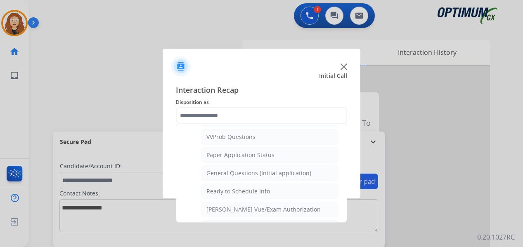
click at [268, 176] on div "General Questions (Initial application)" at bounding box center [258, 173] width 105 height 8
type input "**********"
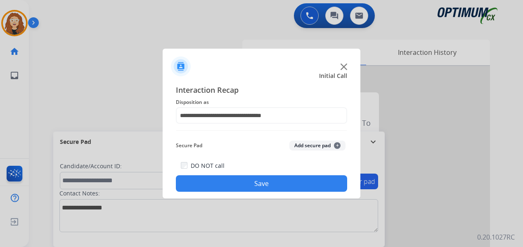
click at [271, 186] on button "Save" at bounding box center [261, 183] width 171 height 17
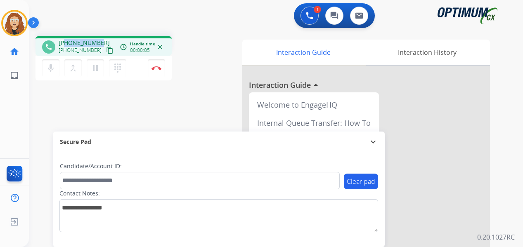
drag, startPoint x: 64, startPoint y: 43, endPoint x: 100, endPoint y: 41, distance: 36.0
click at [100, 41] on div "[PHONE_NUMBER] [PHONE_NUMBER] content_copy" at bounding box center [87, 47] width 56 height 17
click at [159, 68] on img at bounding box center [157, 68] width 10 height 4
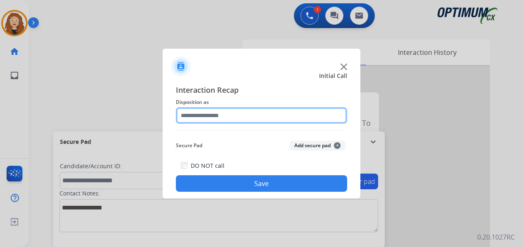
click at [218, 116] on input "text" at bounding box center [261, 115] width 171 height 17
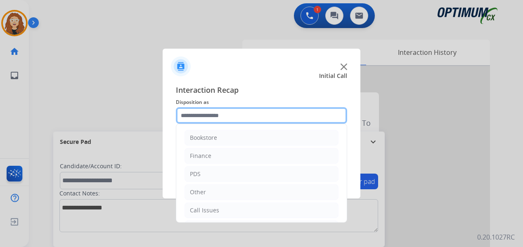
scroll to position [56, 0]
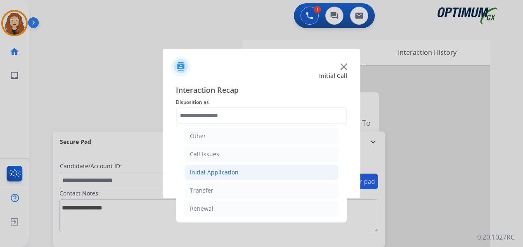
click at [262, 173] on li "Initial Application" at bounding box center [262, 173] width 154 height 16
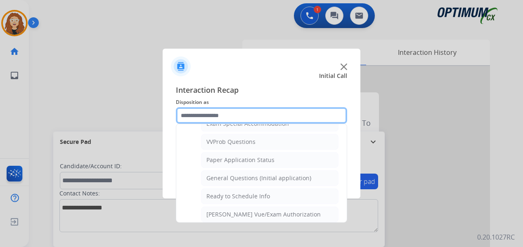
scroll to position [443, 0]
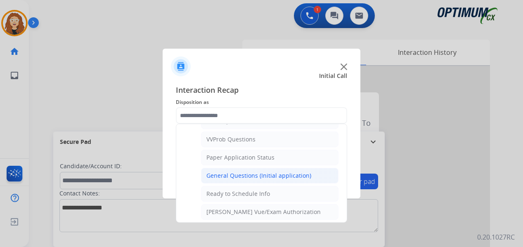
click at [276, 174] on div "General Questions (Initial application)" at bounding box center [258, 176] width 105 height 8
type input "**********"
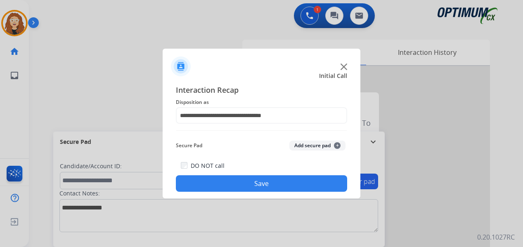
drag, startPoint x: 273, startPoint y: 181, endPoint x: 251, endPoint y: 162, distance: 28.7
click at [272, 181] on button "Save" at bounding box center [261, 183] width 171 height 17
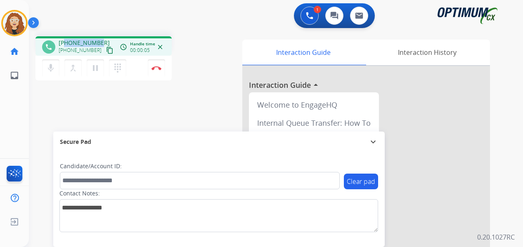
drag, startPoint x: 65, startPoint y: 39, endPoint x: 102, endPoint y: 36, distance: 36.8
click at [102, 36] on div "phone [PHONE_NUMBER] [PHONE_NUMBER] content_copy access_time Call metrics Queue…" at bounding box center [104, 45] width 136 height 19
click at [157, 69] on img at bounding box center [157, 68] width 10 height 4
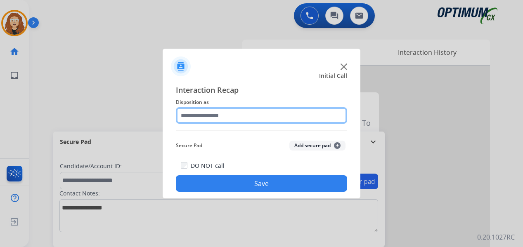
click at [220, 116] on input "text" at bounding box center [261, 115] width 171 height 17
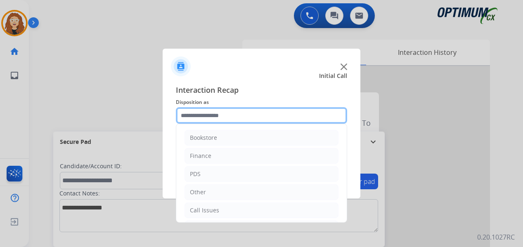
scroll to position [56, 0]
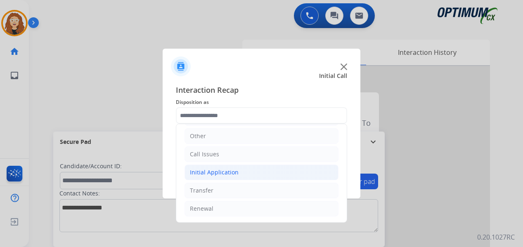
drag, startPoint x: 247, startPoint y: 172, endPoint x: 258, endPoint y: 173, distance: 10.8
click at [254, 173] on li "Initial Application" at bounding box center [262, 173] width 154 height 16
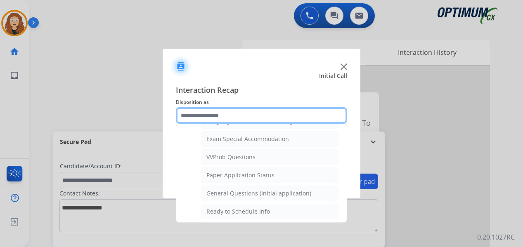
scroll to position [432, 0]
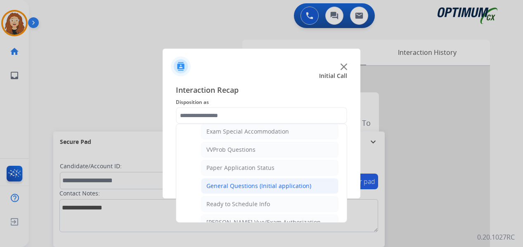
click at [307, 191] on li "General Questions (Initial application)" at bounding box center [269, 186] width 137 height 16
type input "**********"
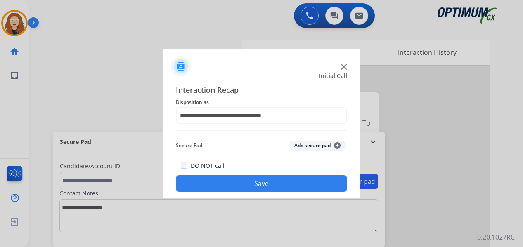
drag, startPoint x: 293, startPoint y: 180, endPoint x: 294, endPoint y: 196, distance: 15.3
click at [293, 182] on button "Save" at bounding box center [261, 183] width 171 height 17
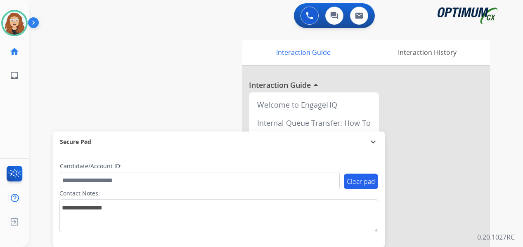
click at [42, 97] on div "swap_horiz Break voice bridge close_fullscreen Connect 3-Way Call merge_type Se…" at bounding box center [266, 202] width 474 height 344
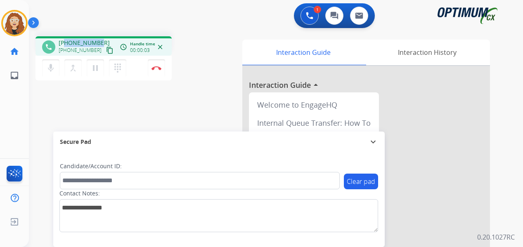
drag, startPoint x: 66, startPoint y: 43, endPoint x: 100, endPoint y: 39, distance: 33.7
click at [100, 39] on div "[PHONE_NUMBER] [PHONE_NUMBER] content_copy" at bounding box center [87, 47] width 56 height 17
click at [159, 69] on img at bounding box center [157, 68] width 10 height 4
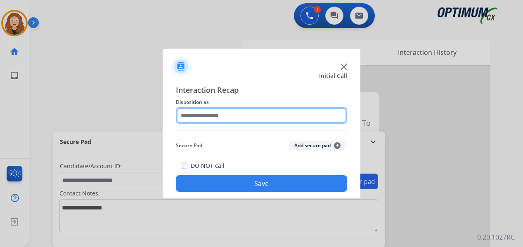
click at [209, 116] on input "text" at bounding box center [261, 115] width 171 height 17
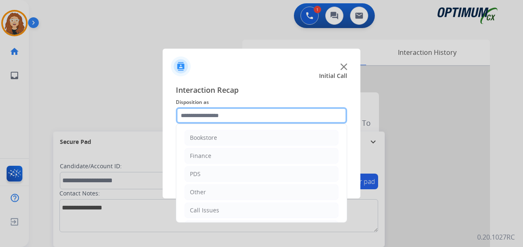
scroll to position [56, 0]
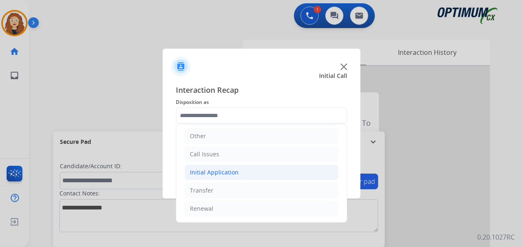
drag, startPoint x: 217, startPoint y: 209, endPoint x: 328, endPoint y: 178, distance: 115.3
click at [227, 210] on li "Renewal" at bounding box center [262, 209] width 154 height 16
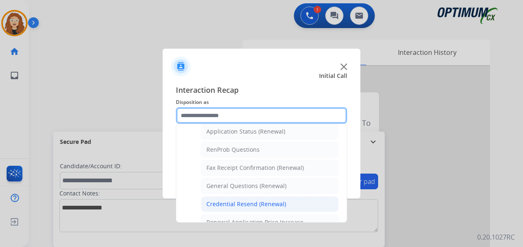
scroll to position [201, 0]
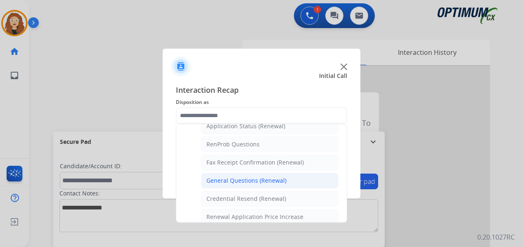
click at [276, 182] on div "General Questions (Renewal)" at bounding box center [246, 181] width 80 height 8
type input "**********"
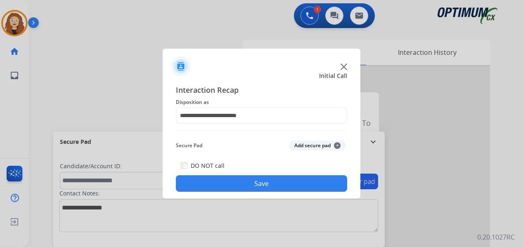
drag, startPoint x: 275, startPoint y: 184, endPoint x: 173, endPoint y: 60, distance: 160.4
click at [275, 183] on button "Save" at bounding box center [261, 183] width 171 height 17
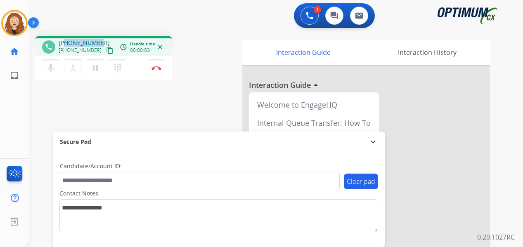
drag, startPoint x: 69, startPoint y: 43, endPoint x: 97, endPoint y: 39, distance: 29.1
click at [97, 39] on span "[PHONE_NUMBER]" at bounding box center [84, 43] width 51 height 8
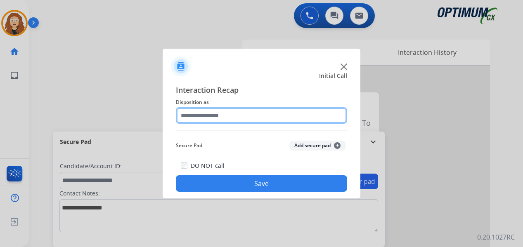
click at [228, 114] on input "text" at bounding box center [261, 115] width 171 height 17
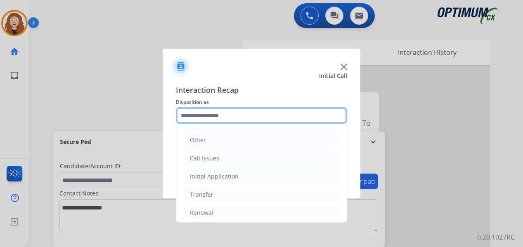
scroll to position [56, 0]
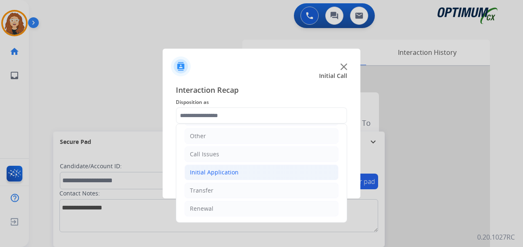
click at [236, 176] on div "Initial Application" at bounding box center [214, 172] width 49 height 8
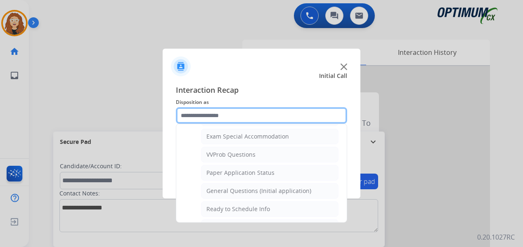
scroll to position [435, 0]
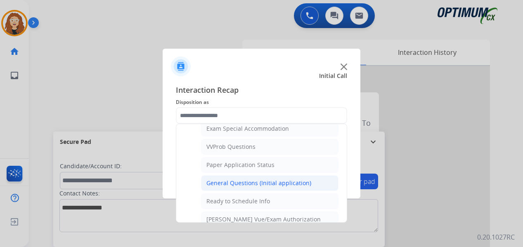
click at [282, 183] on div "General Questions (Initial application)" at bounding box center [258, 183] width 105 height 8
type input "**********"
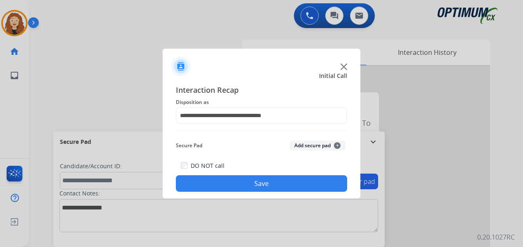
click at [281, 183] on button "Save" at bounding box center [261, 183] width 171 height 17
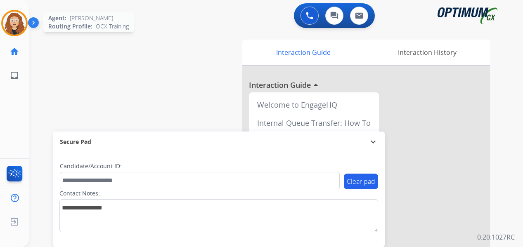
click at [12, 23] on img at bounding box center [14, 23] width 23 height 23
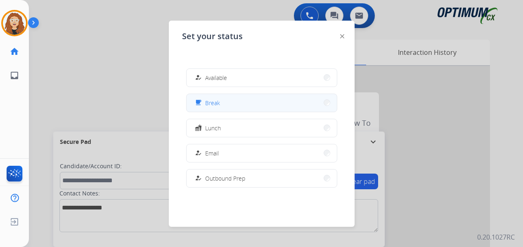
click at [226, 104] on button "free_breakfast Break" at bounding box center [262, 103] width 150 height 18
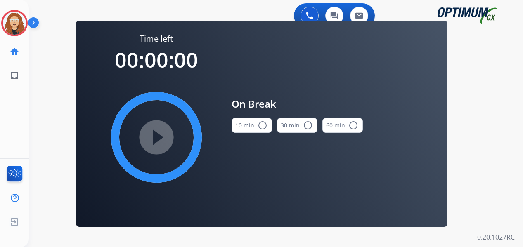
drag, startPoint x: 263, startPoint y: 126, endPoint x: 212, endPoint y: 131, distance: 51.1
click at [262, 126] on mat-icon "radio_button_unchecked" at bounding box center [263, 126] width 10 height 10
click at [158, 133] on mat-icon "play_circle_filled" at bounding box center [157, 138] width 10 height 10
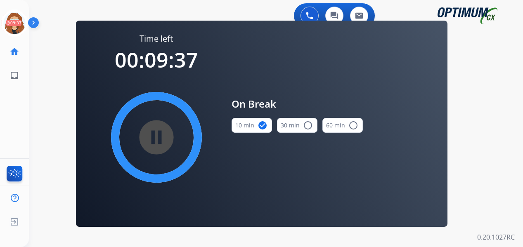
click at [494, 113] on div "0 Voice Interactions 0 Chat Interactions 0 Email Interactions swap_horiz Break …" at bounding box center [276, 123] width 494 height 247
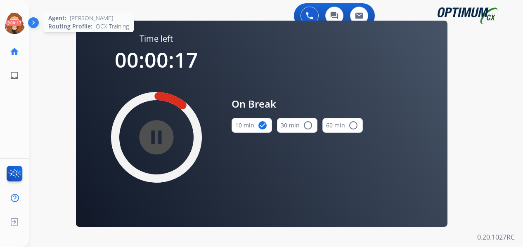
click at [16, 27] on icon at bounding box center [14, 23] width 27 height 27
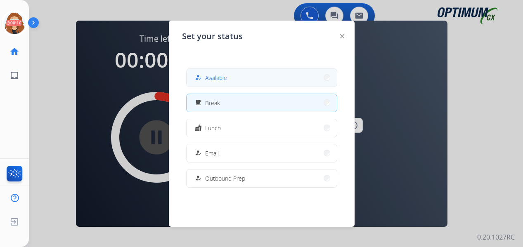
click at [223, 75] on span "Available" at bounding box center [216, 77] width 22 height 9
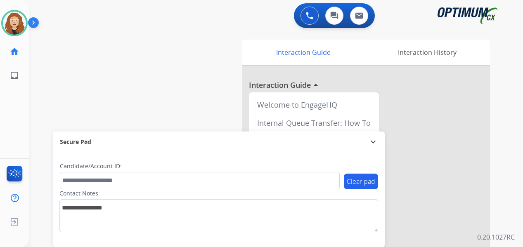
click at [35, 96] on div "swap_horiz Break voice bridge close_fullscreen Connect 3-Way Call merge_type Se…" at bounding box center [266, 202] width 474 height 344
click at [42, 144] on div "swap_horiz Break voice bridge close_fullscreen Connect 3-Way Call merge_type Se…" at bounding box center [266, 202] width 474 height 344
click at [37, 91] on div "swap_horiz Break voice bridge close_fullscreen Connect 3-Way Call merge_type Se…" at bounding box center [266, 202] width 474 height 344
click at [39, 109] on div "swap_horiz Break voice bridge close_fullscreen Connect 3-Way Call merge_type Se…" at bounding box center [266, 202] width 474 height 344
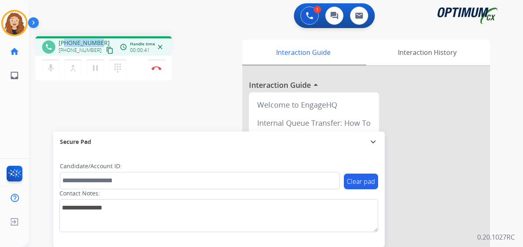
drag, startPoint x: 66, startPoint y: 42, endPoint x: 99, endPoint y: 41, distance: 33.0
click at [98, 42] on span "[PHONE_NUMBER]" at bounding box center [84, 43] width 51 height 8
click at [156, 69] on img at bounding box center [157, 68] width 10 height 4
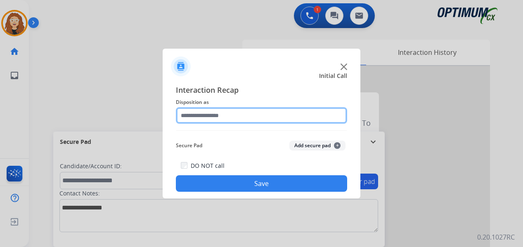
click at [224, 120] on input "text" at bounding box center [261, 115] width 171 height 17
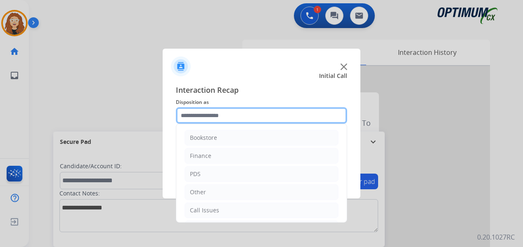
scroll to position [56, 0]
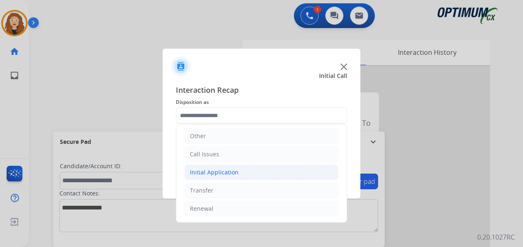
click at [193, 171] on div "Initial Application" at bounding box center [214, 172] width 49 height 8
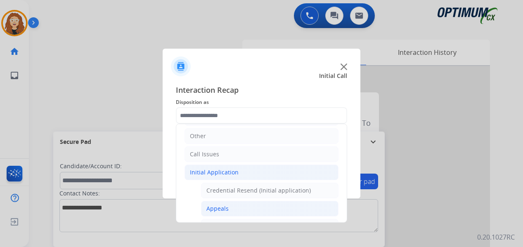
click at [228, 208] on div "Appeals" at bounding box center [217, 209] width 22 height 8
type input "*******"
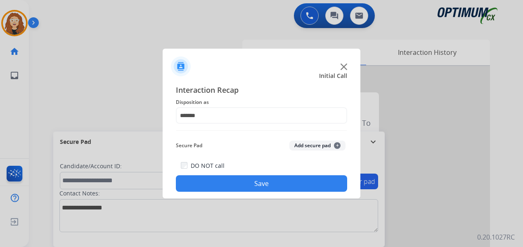
click at [245, 188] on button "Save" at bounding box center [261, 183] width 171 height 17
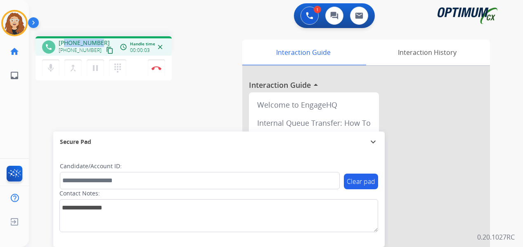
drag, startPoint x: 66, startPoint y: 42, endPoint x: 100, endPoint y: 36, distance: 34.8
click at [100, 36] on div "phone [PHONE_NUMBER] [PHONE_NUMBER] content_copy access_time Call metrics Queue…" at bounding box center [104, 45] width 136 height 19
click at [158, 67] on img at bounding box center [157, 68] width 10 height 4
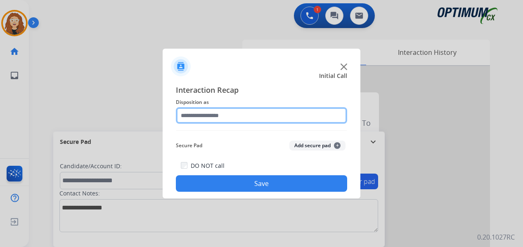
click at [210, 114] on input "text" at bounding box center [261, 115] width 171 height 17
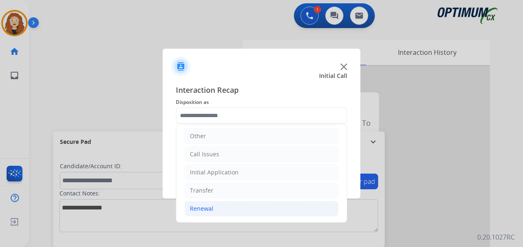
drag, startPoint x: 255, startPoint y: 207, endPoint x: 305, endPoint y: 209, distance: 50.0
click at [258, 209] on li "Renewal" at bounding box center [262, 209] width 154 height 16
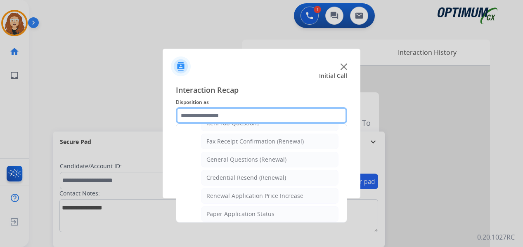
scroll to position [231, 0]
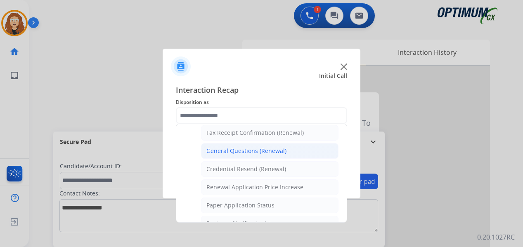
click at [275, 152] on div "General Questions (Renewal)" at bounding box center [246, 151] width 80 height 8
type input "**********"
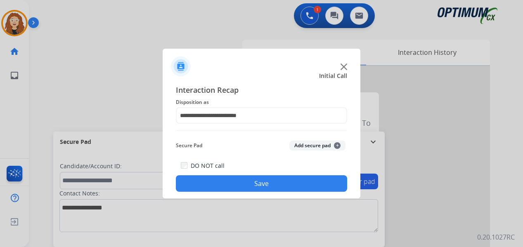
click at [263, 181] on button "Save" at bounding box center [261, 183] width 171 height 17
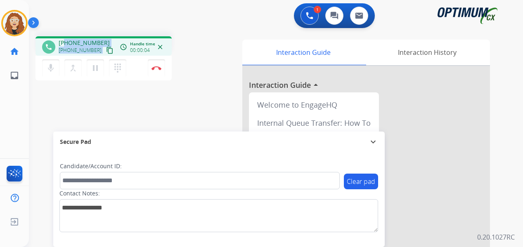
drag, startPoint x: 66, startPoint y: 42, endPoint x: 103, endPoint y: 40, distance: 36.8
click at [103, 40] on div "[PHONE_NUMBER] [PHONE_NUMBER] content_copy" at bounding box center [87, 47] width 56 height 17
click at [107, 17] on div "1 Voice Interactions 0 Chat Interactions 0 Email Interactions" at bounding box center [271, 16] width 465 height 26
drag, startPoint x: 67, startPoint y: 43, endPoint x: 97, endPoint y: 38, distance: 29.7
click at [97, 38] on div "phone [PHONE_NUMBER] [PHONE_NUMBER] content_copy access_time Call metrics Queue…" at bounding box center [104, 45] width 136 height 19
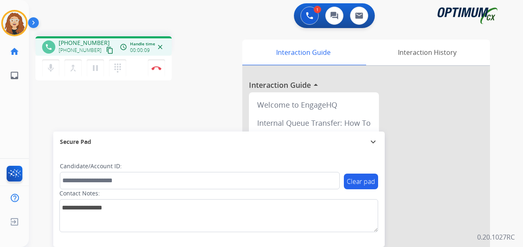
drag, startPoint x: 91, startPoint y: 40, endPoint x: 97, endPoint y: 17, distance: 23.7
click at [97, 16] on div "1 Voice Interactions 0 Chat Interactions 0 Email Interactions" at bounding box center [271, 16] width 465 height 26
drag, startPoint x: 67, startPoint y: 42, endPoint x: 73, endPoint y: 41, distance: 6.2
click at [73, 42] on span "[PHONE_NUMBER]" at bounding box center [84, 43] width 51 height 8
click at [82, 22] on div "1 Voice Interactions 0 Chat Interactions 0 Email Interactions" at bounding box center [271, 16] width 465 height 26
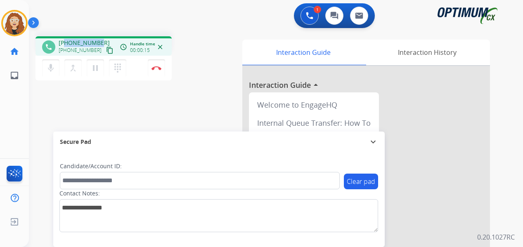
drag, startPoint x: 64, startPoint y: 43, endPoint x: 95, endPoint y: 40, distance: 31.0
click at [100, 40] on div "[PHONE_NUMBER] [PHONE_NUMBER] content_copy" at bounding box center [87, 47] width 56 height 17
click at [159, 69] on img at bounding box center [157, 68] width 10 height 4
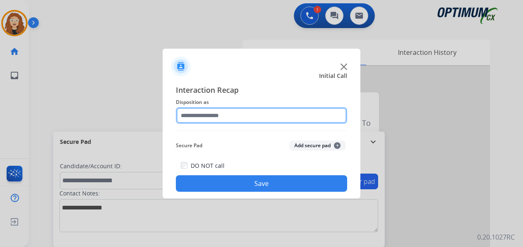
click at [209, 116] on input "text" at bounding box center [261, 115] width 171 height 17
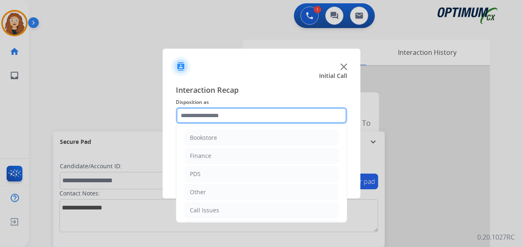
scroll to position [56, 0]
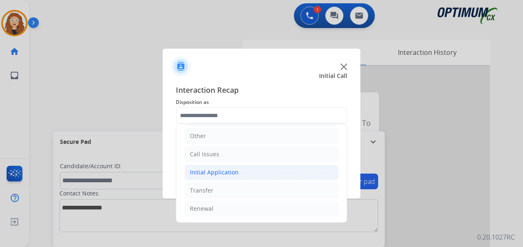
click at [185, 175] on li "Initial Application" at bounding box center [262, 173] width 154 height 16
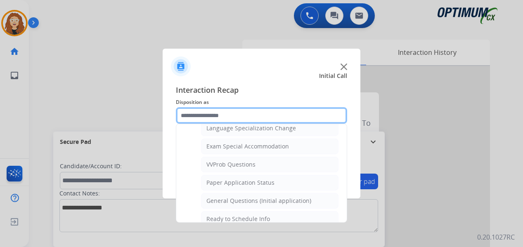
scroll to position [430, 0]
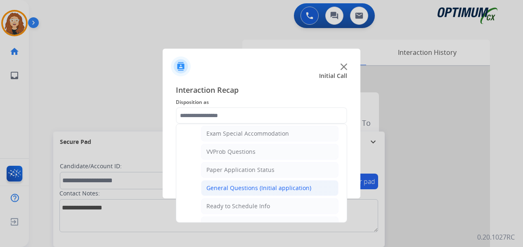
click at [287, 192] on div "General Questions (Initial application)" at bounding box center [258, 188] width 105 height 8
type input "**********"
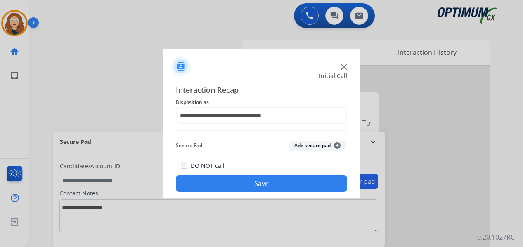
click at [278, 186] on button "Save" at bounding box center [261, 183] width 171 height 17
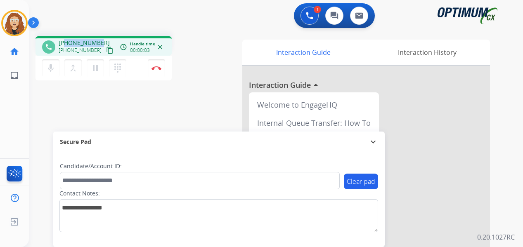
drag, startPoint x: 64, startPoint y: 43, endPoint x: 99, endPoint y: 40, distance: 35.2
click at [99, 40] on div "[PHONE_NUMBER] [PHONE_NUMBER] content_copy" at bounding box center [87, 47] width 56 height 17
click at [158, 68] on img at bounding box center [157, 68] width 10 height 4
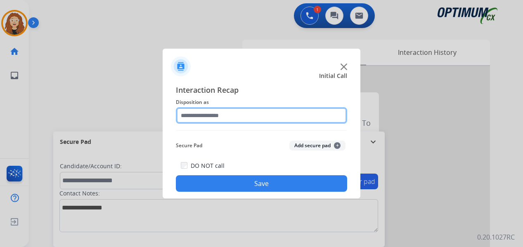
click at [225, 116] on input "text" at bounding box center [261, 115] width 171 height 17
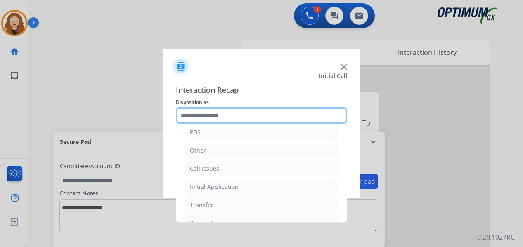
scroll to position [56, 0]
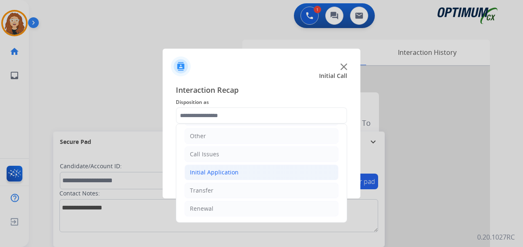
drag, startPoint x: 196, startPoint y: 173, endPoint x: 222, endPoint y: 183, distance: 27.6
click at [197, 173] on div "Initial Application" at bounding box center [214, 172] width 49 height 8
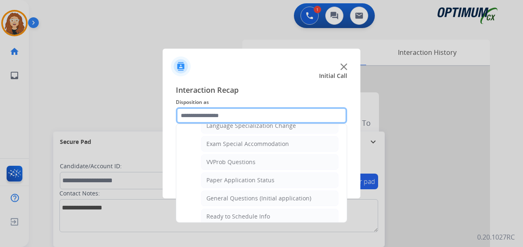
scroll to position [428, 0]
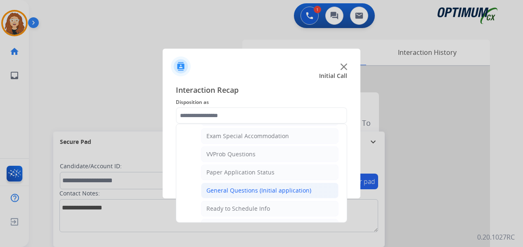
click at [254, 193] on div "General Questions (Initial application)" at bounding box center [258, 191] width 105 height 8
type input "**********"
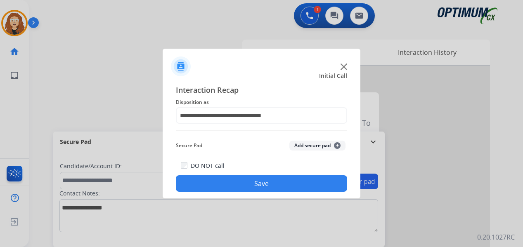
click at [249, 183] on button "Save" at bounding box center [261, 183] width 171 height 17
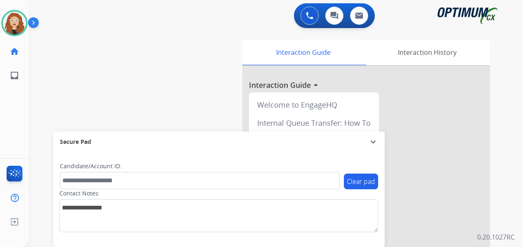
click at [195, 46] on div "swap_horiz Break voice bridge close_fullscreen Connect 3-Way Call merge_type Se…" at bounding box center [266, 202] width 474 height 344
click at [14, 23] on img at bounding box center [14, 23] width 23 height 23
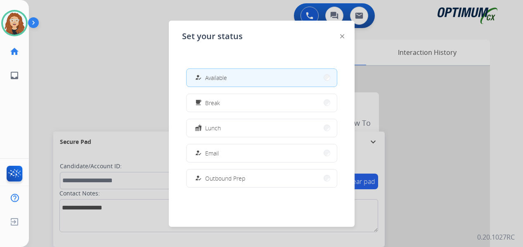
scroll to position [206, 0]
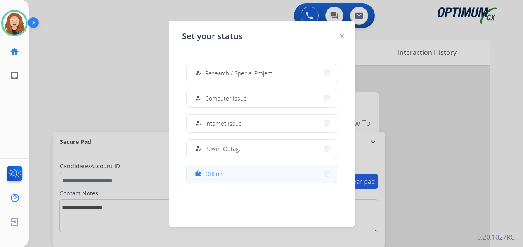
click at [215, 174] on span "Offline" at bounding box center [213, 174] width 17 height 9
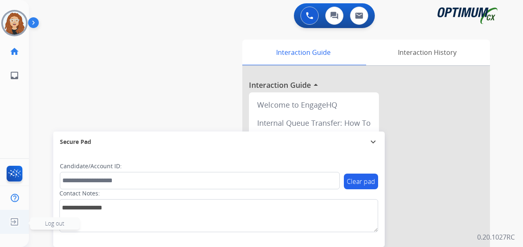
click at [13, 222] on img at bounding box center [14, 222] width 15 height 16
click at [44, 222] on span "Log out" at bounding box center [55, 224] width 50 height 12
